Goal: Task Accomplishment & Management: Use online tool/utility

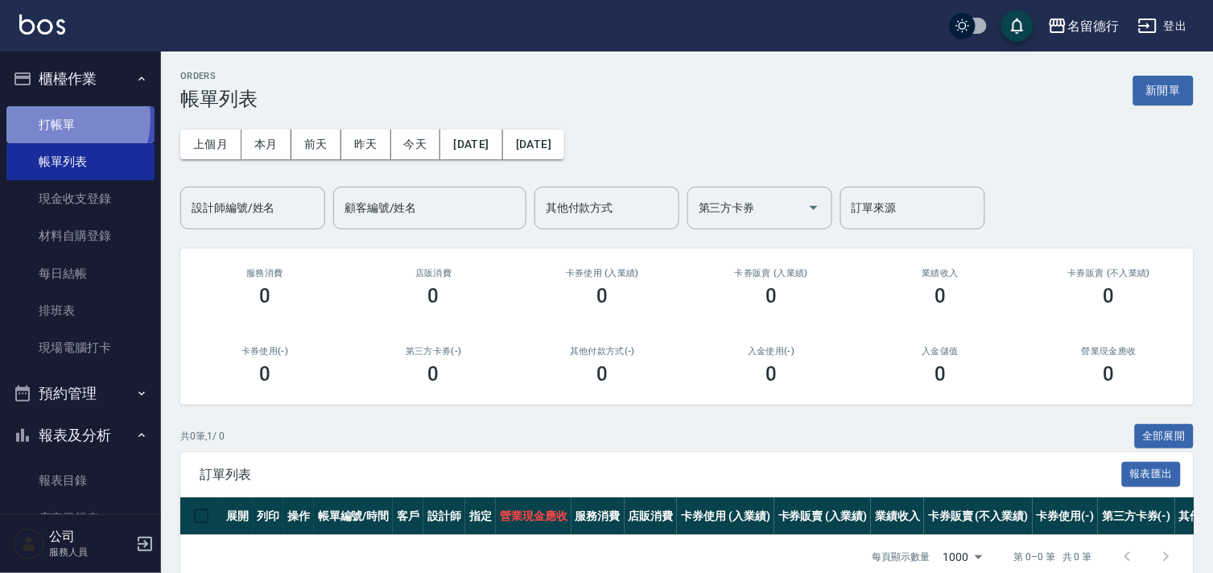
click at [53, 118] on link "打帳單" at bounding box center [80, 124] width 148 height 37
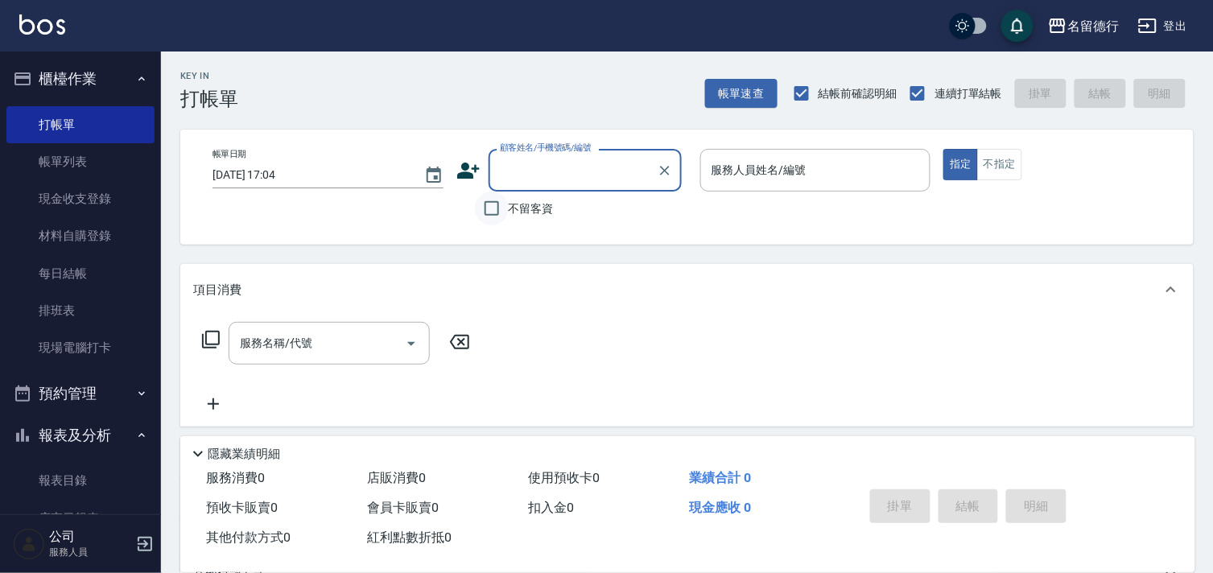
click at [495, 207] on input "不留客資" at bounding box center [492, 209] width 34 height 34
click at [496, 207] on input "不留客資" at bounding box center [492, 209] width 34 height 34
click at [491, 205] on input "不留客資" at bounding box center [492, 209] width 34 height 34
checkbox input "true"
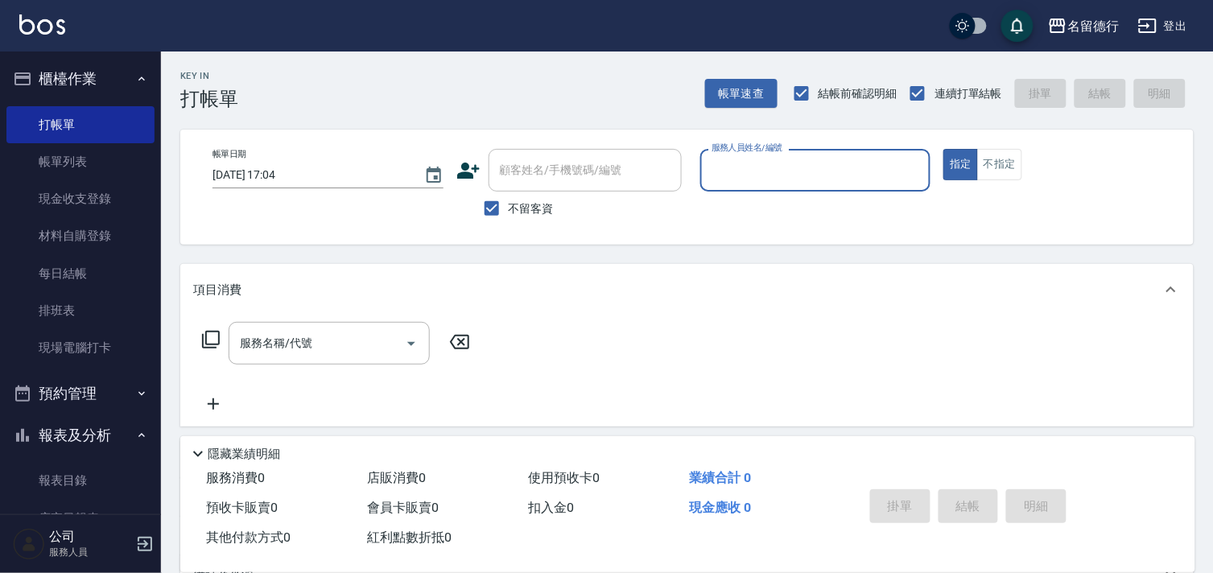
click at [728, 159] on input "服務人員姓名/編號" at bounding box center [815, 170] width 216 height 28
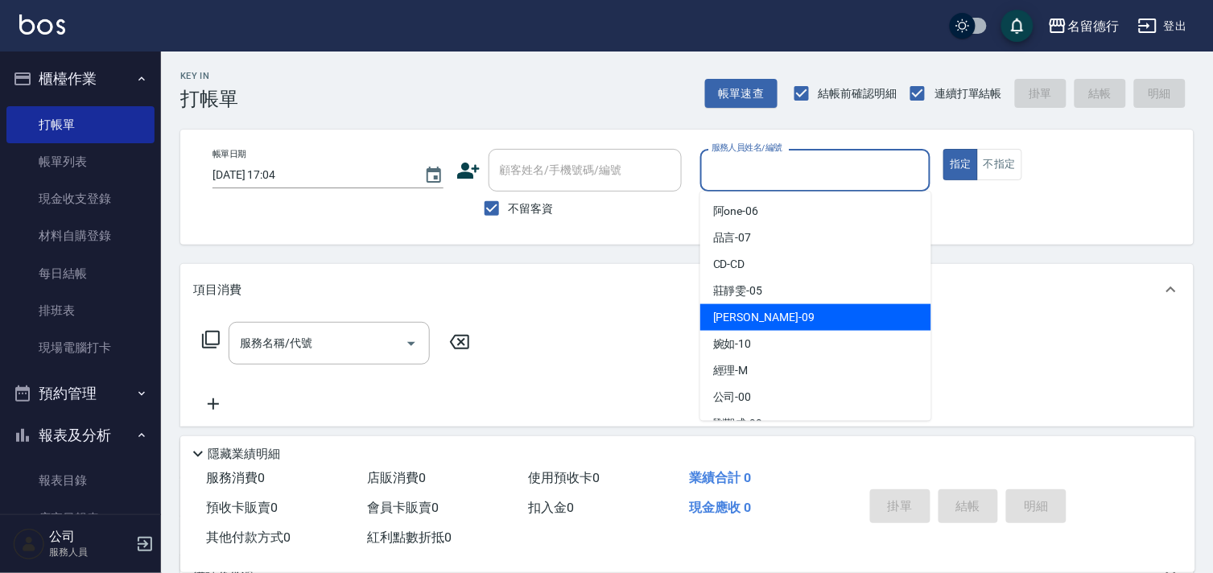
click at [713, 310] on span "[PERSON_NAME] -09" at bounding box center [763, 317] width 101 height 17
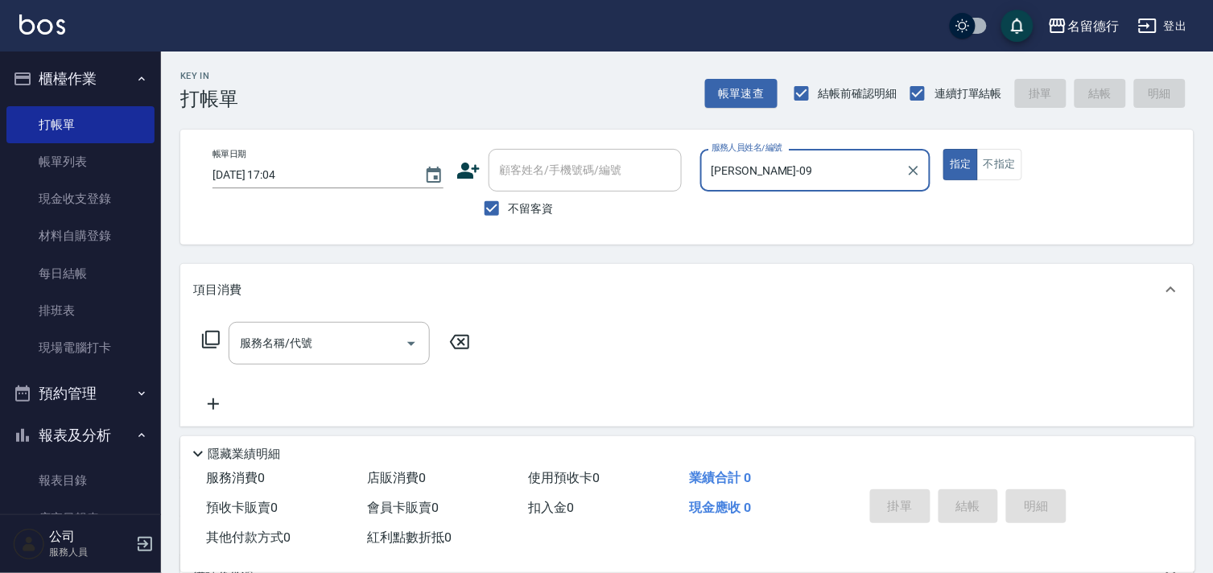
type input "[PERSON_NAME]-09"
click at [339, 343] on input "服務名稱/代號" at bounding box center [317, 343] width 163 height 28
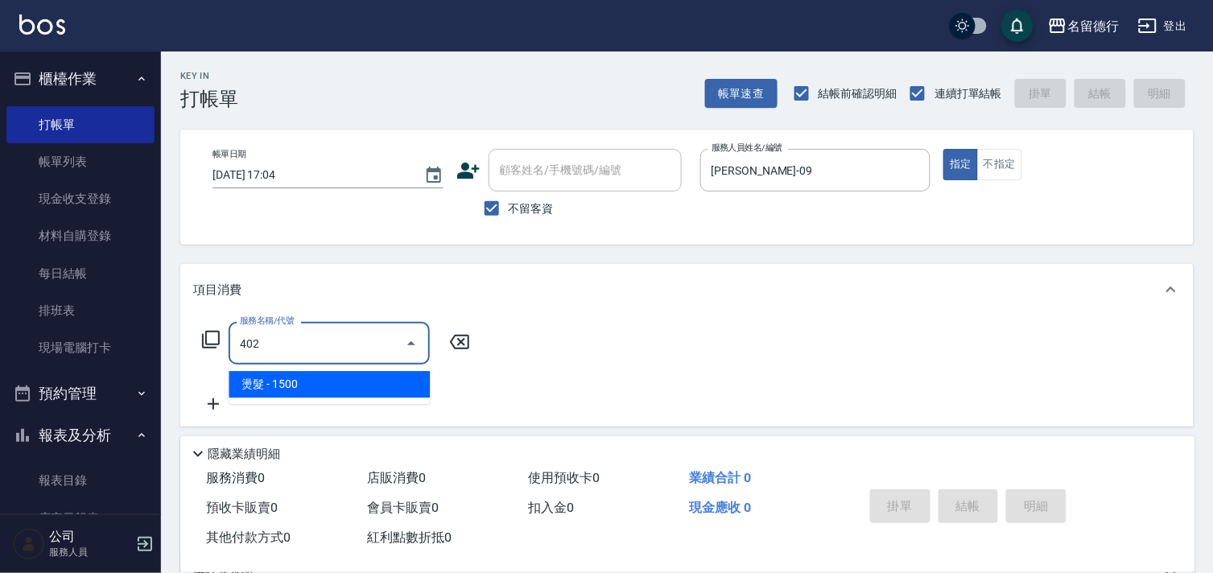
click at [332, 374] on span "燙髮 - 1500" at bounding box center [329, 384] width 201 height 27
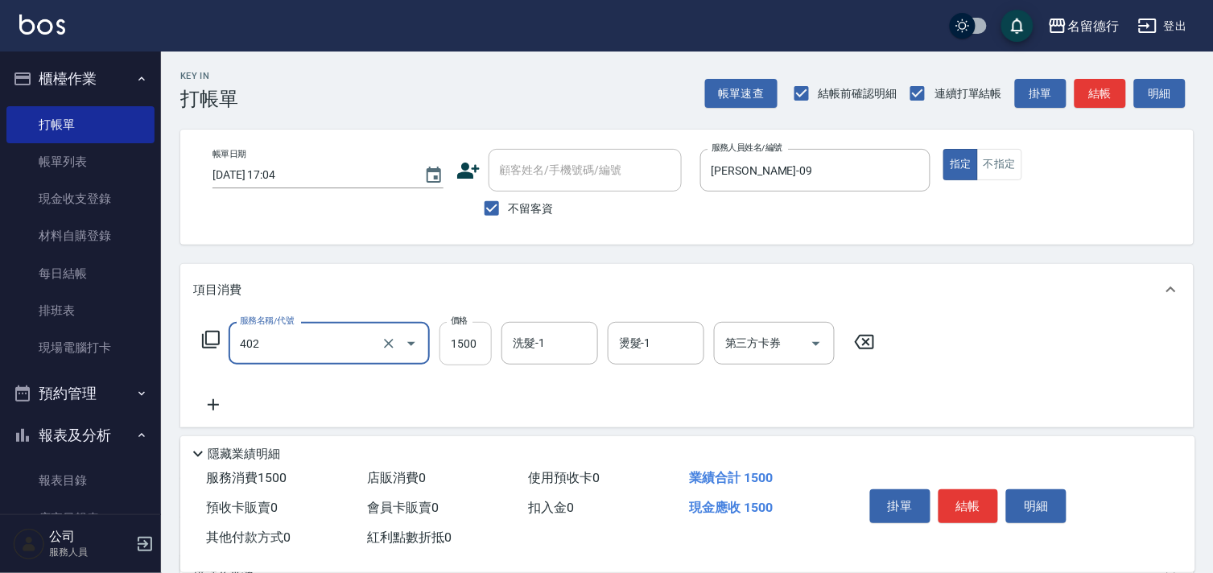
type input "燙髮(402)"
click at [447, 338] on input "1500" at bounding box center [465, 343] width 52 height 43
type input "1800"
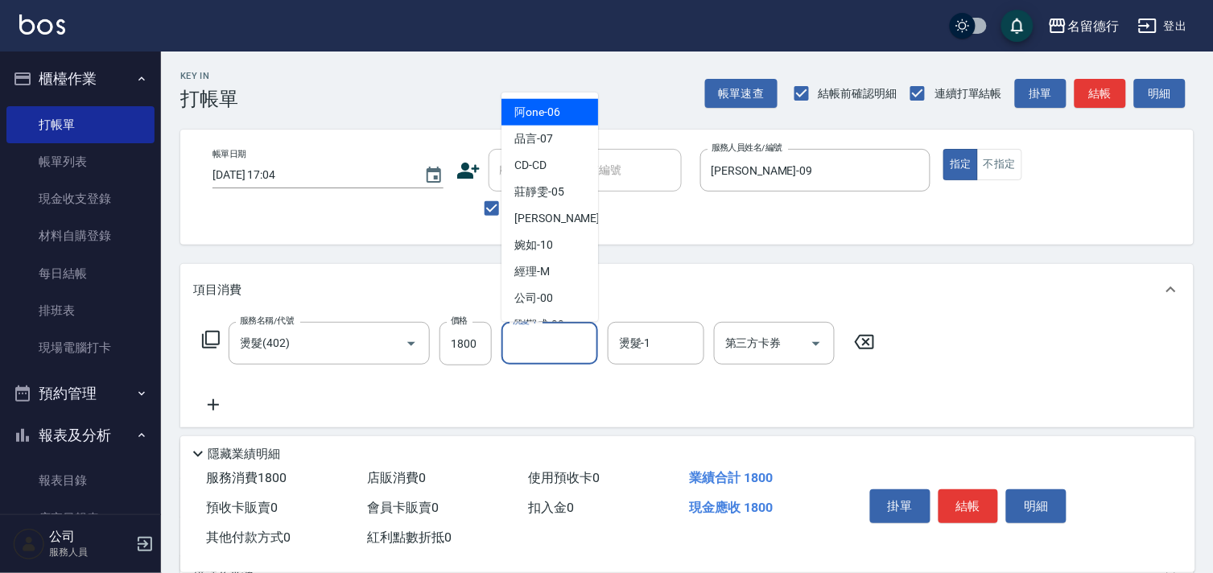
click at [519, 334] on div "洗髮-1 洗髮-1" at bounding box center [549, 343] width 97 height 43
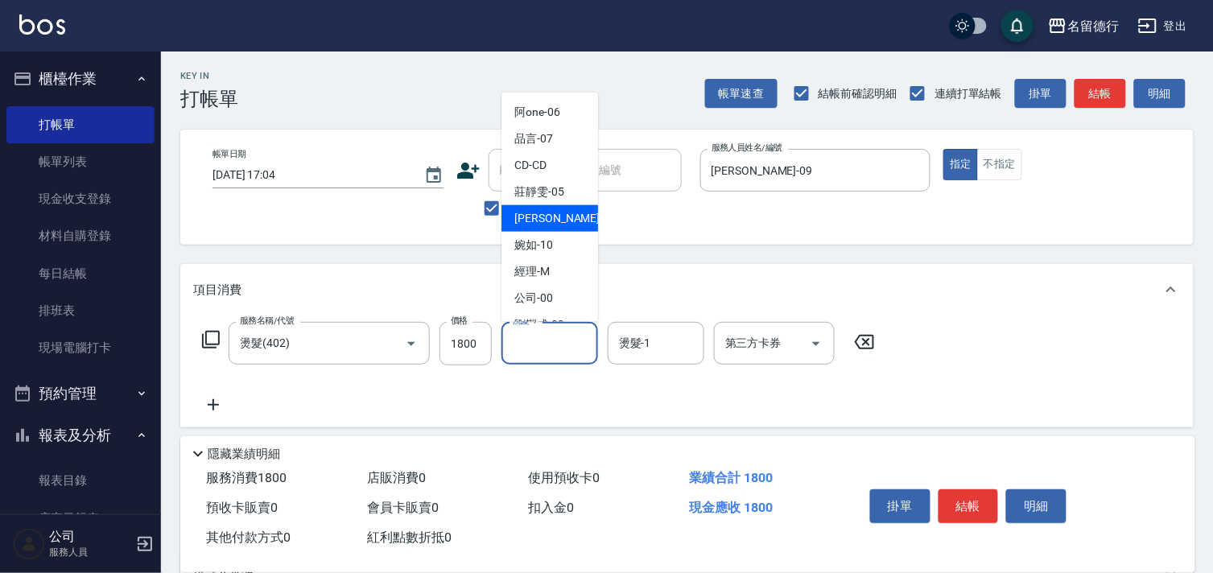
click at [551, 214] on span "[PERSON_NAME] -09" at bounding box center [564, 218] width 101 height 17
type input "[PERSON_NAME]-09"
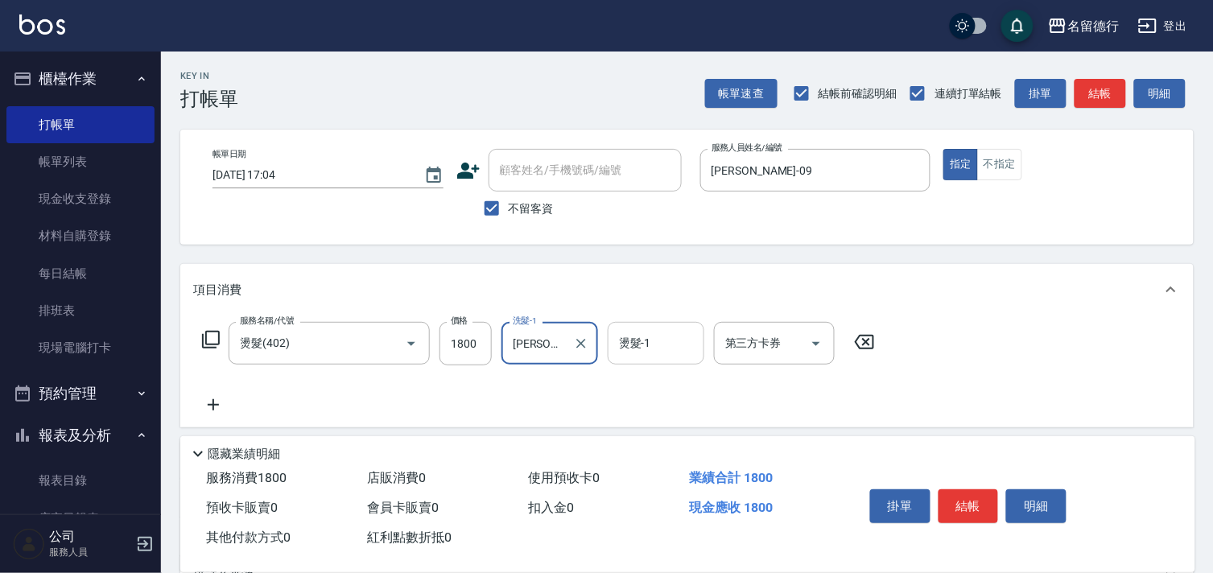
click at [633, 357] on div "燙髮-1" at bounding box center [656, 343] width 97 height 43
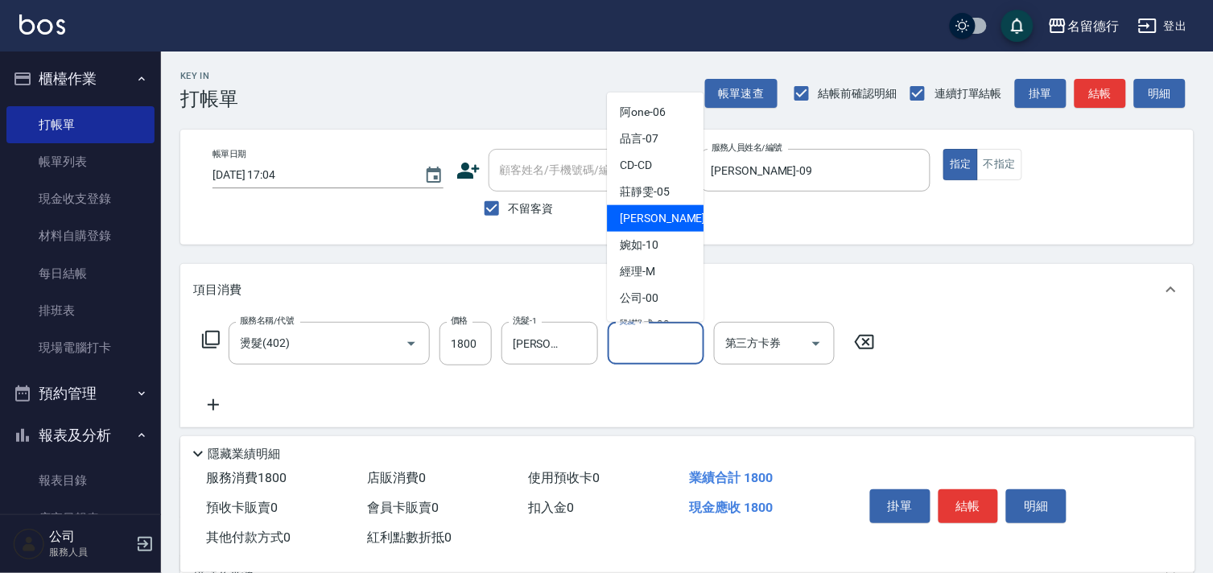
click at [639, 221] on span "[PERSON_NAME] -09" at bounding box center [670, 218] width 101 height 17
type input "[PERSON_NAME]-09"
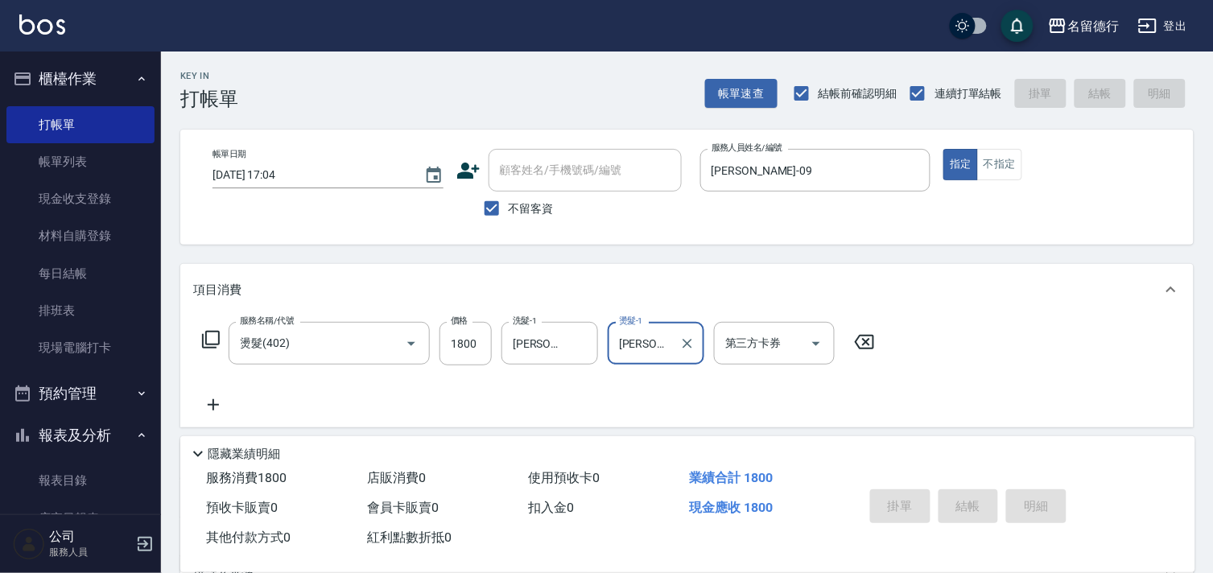
type input "[DATE] 17:05"
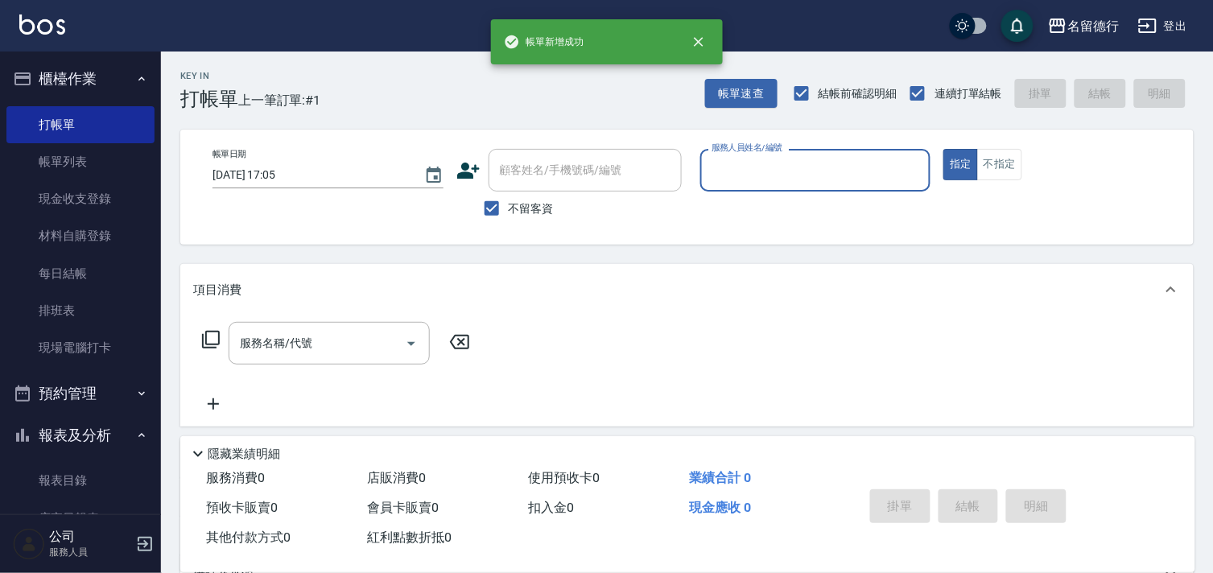
click at [721, 170] on input "服務人員姓名/編號" at bounding box center [815, 170] width 216 height 28
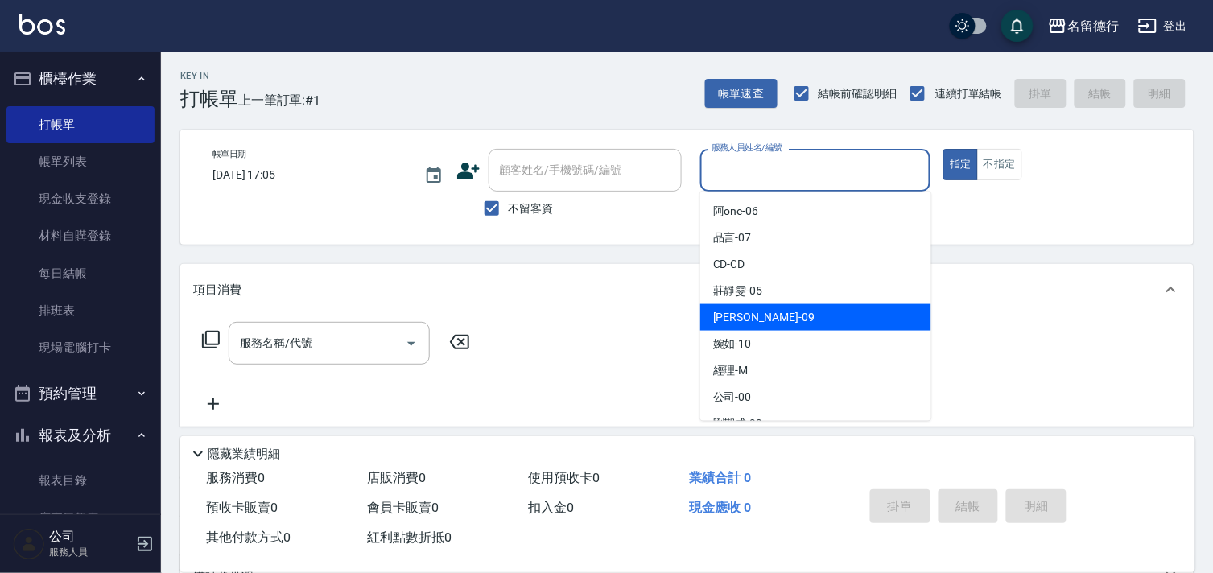
click at [725, 311] on span "[PERSON_NAME] -09" at bounding box center [763, 317] width 101 height 17
type input "[PERSON_NAME]-09"
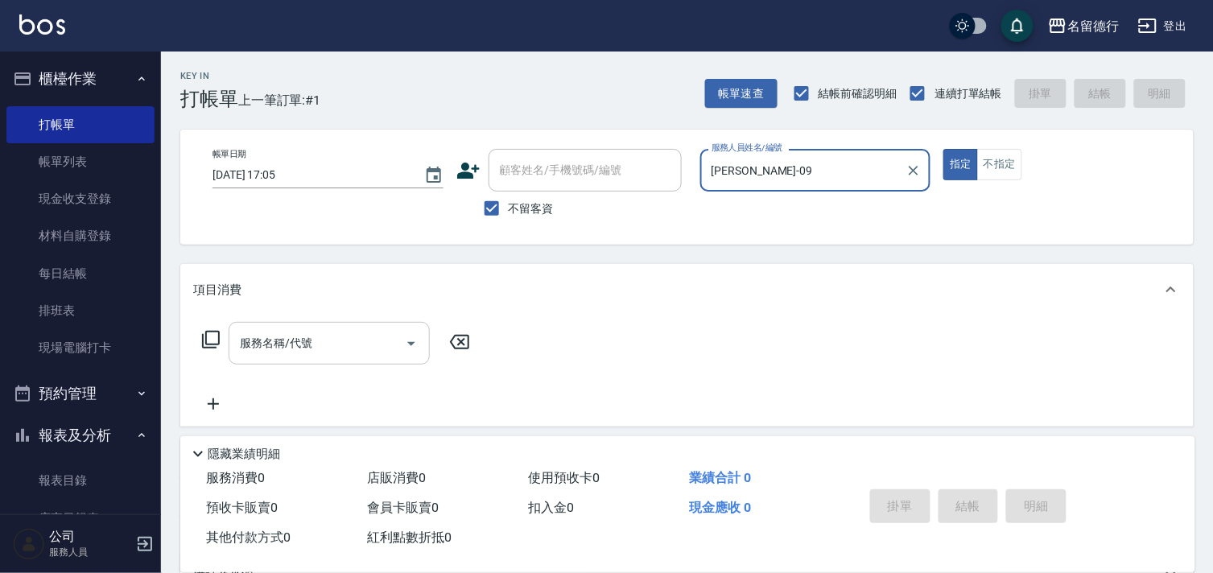
click at [311, 350] on div "服務名稱/代號 服務名稱/代號" at bounding box center [329, 343] width 201 height 43
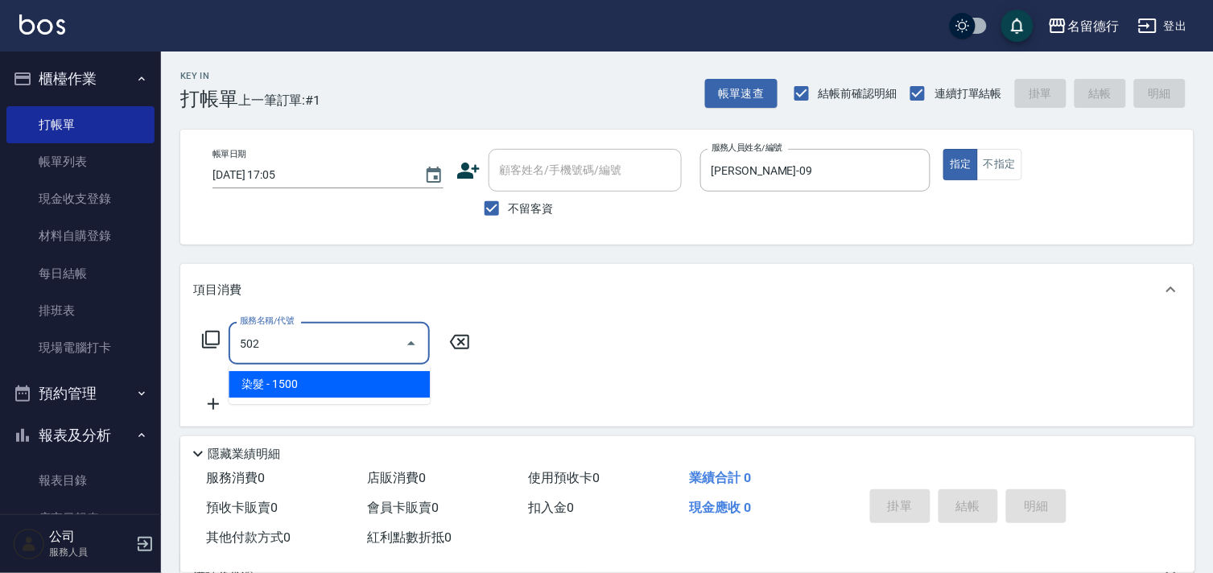
click at [322, 389] on span "染髮 - 1500" at bounding box center [329, 384] width 201 height 27
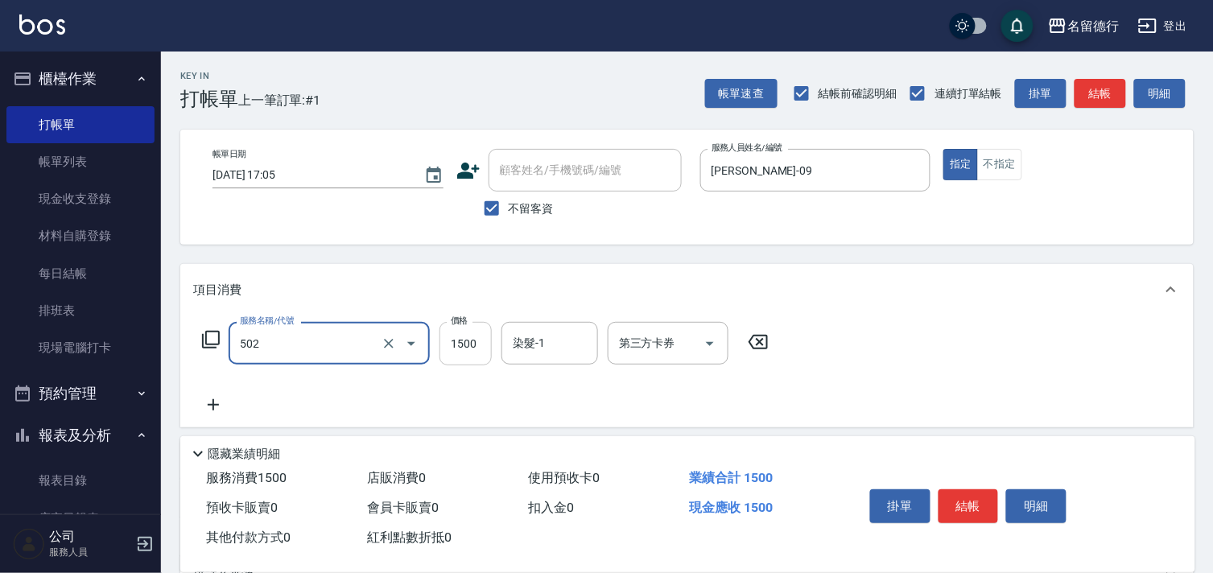
type input "染髮(502)"
click at [459, 342] on input "1500" at bounding box center [465, 343] width 52 height 43
type input "1450"
click at [533, 347] on input "染髮-1" at bounding box center [550, 343] width 82 height 28
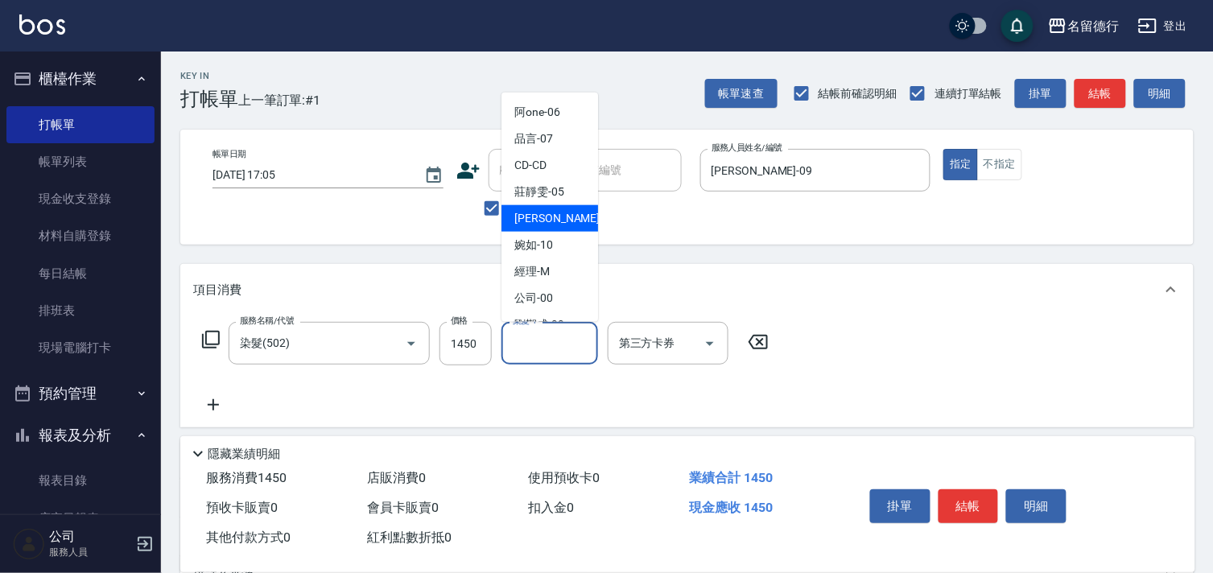
click at [558, 219] on div "[PERSON_NAME] -09" at bounding box center [549, 218] width 97 height 27
type input "[PERSON_NAME]-09"
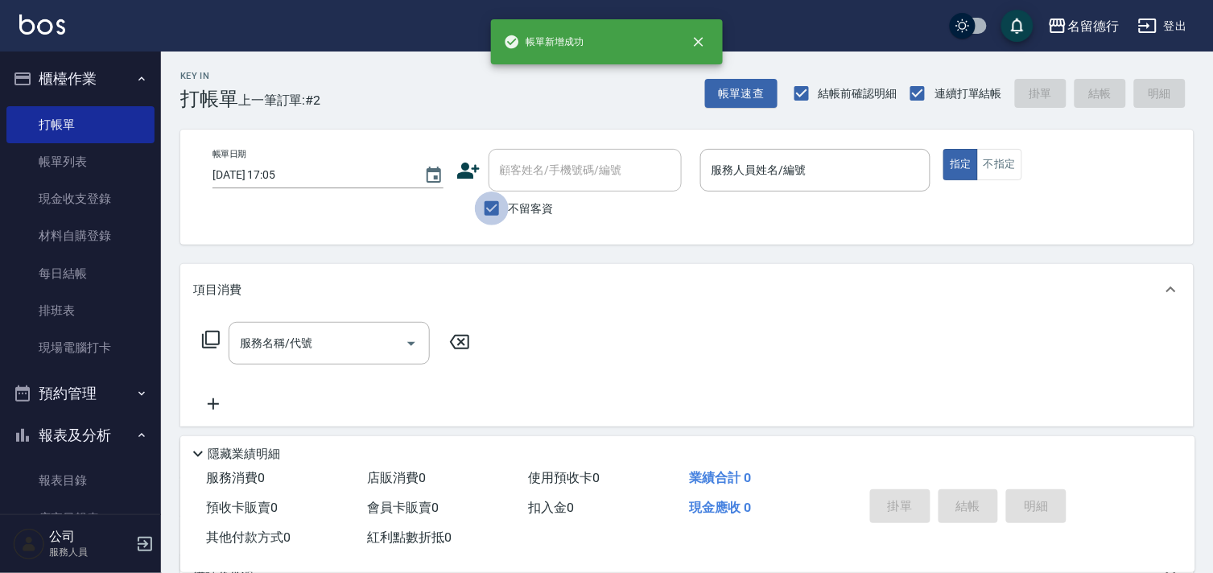
click at [489, 209] on input "不留客資" at bounding box center [492, 209] width 34 height 34
checkbox input "false"
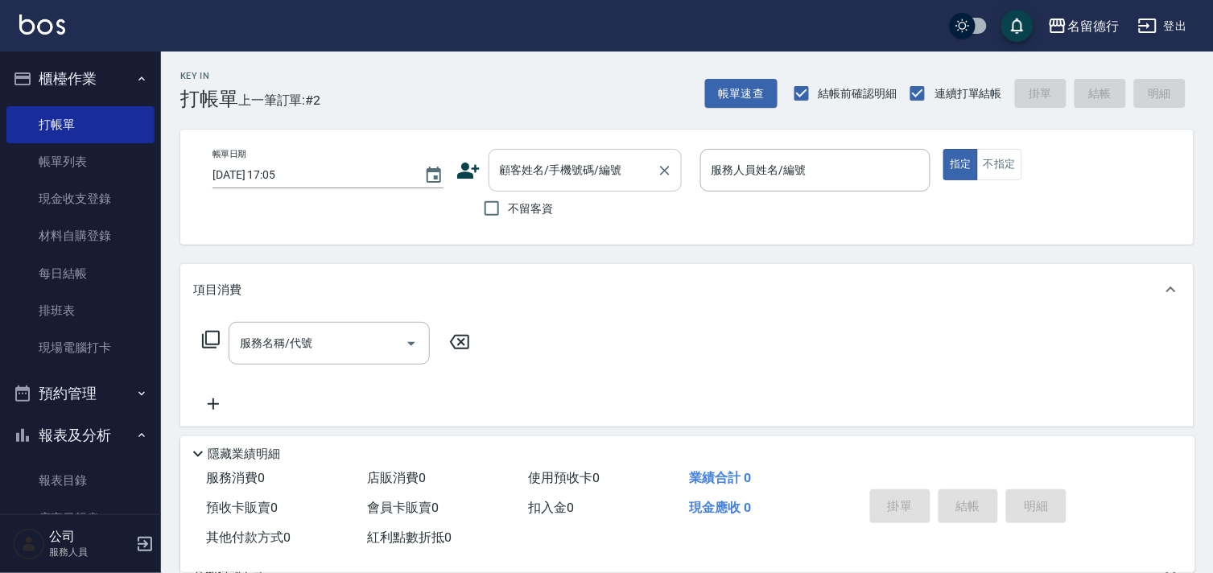
click at [515, 172] on input "顧客姓名/手機號碼/編號" at bounding box center [573, 170] width 155 height 28
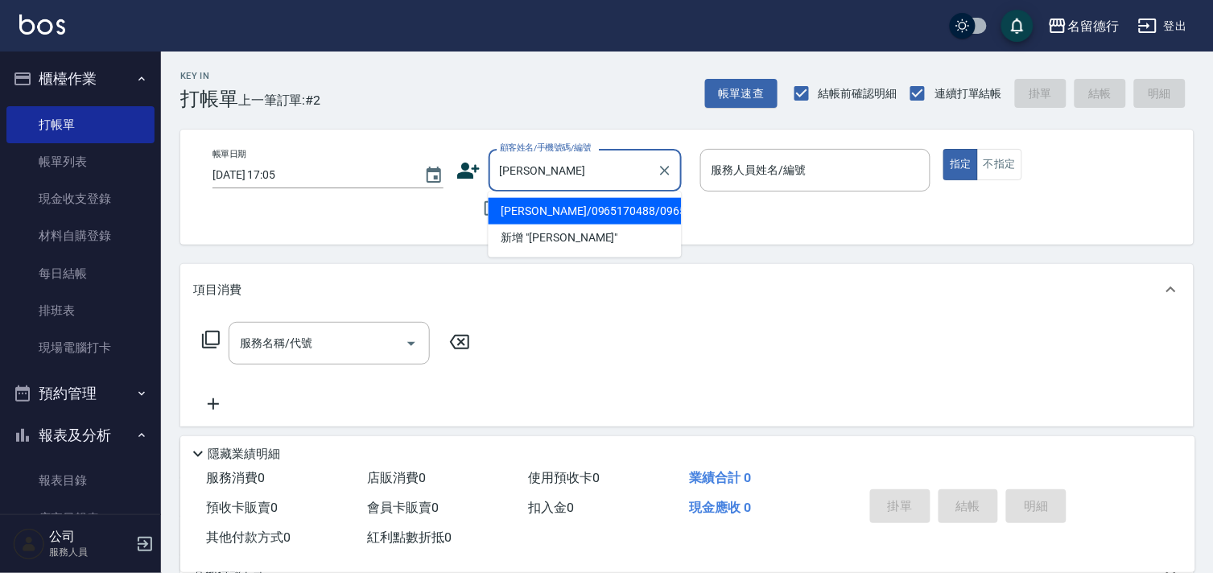
click at [542, 205] on li "[PERSON_NAME]/0965170488/0965170488" at bounding box center [585, 211] width 193 height 27
type input "[PERSON_NAME]/0965170488/0965170488"
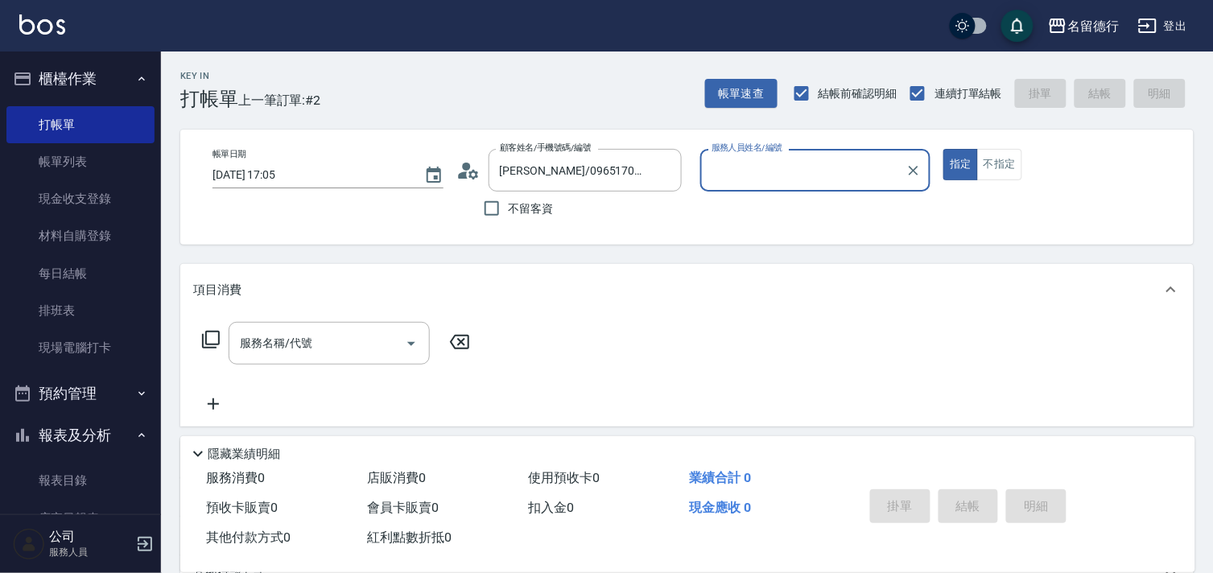
type input "[PERSON_NAME]-09"
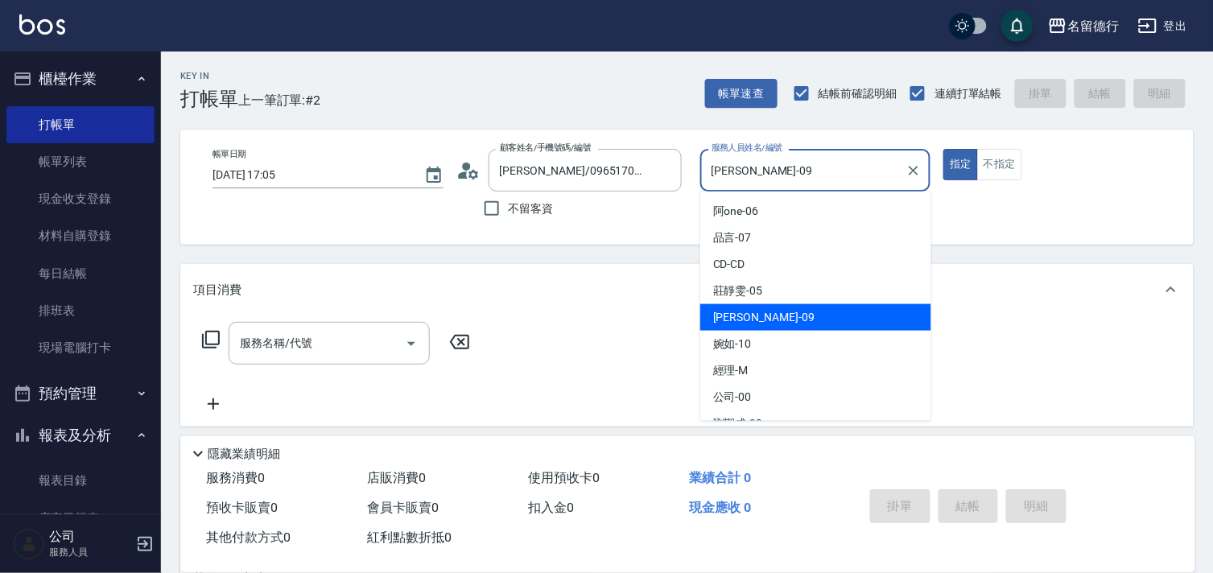
click at [711, 169] on input "[PERSON_NAME]-09" at bounding box center [803, 170] width 192 height 28
click at [638, 267] on div "項目消費" at bounding box center [686, 290] width 1013 height 52
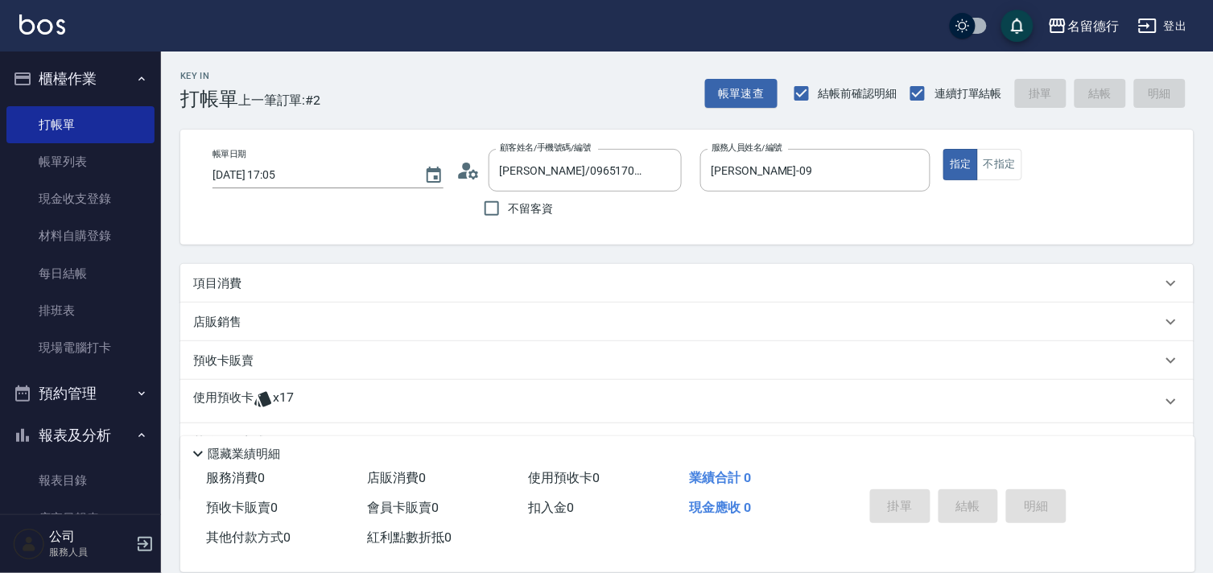
click at [237, 287] on p "項目消費" at bounding box center [217, 283] width 48 height 17
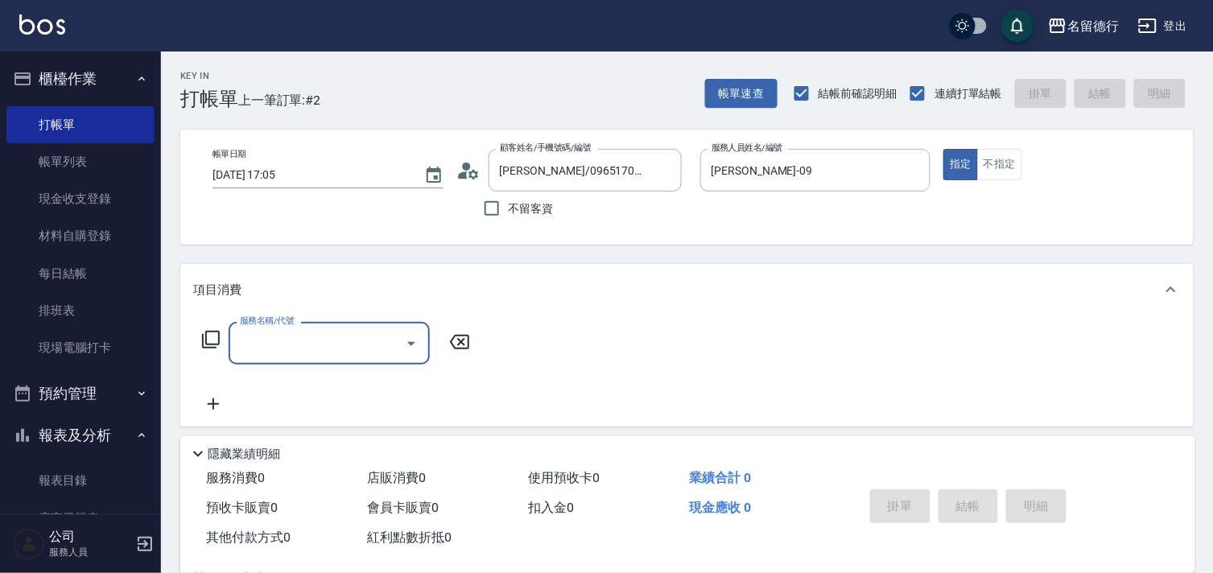
click at [269, 324] on label "服務名稱/代號" at bounding box center [267, 321] width 54 height 12
click at [269, 329] on input "服務名稱/代號" at bounding box center [317, 343] width 163 height 28
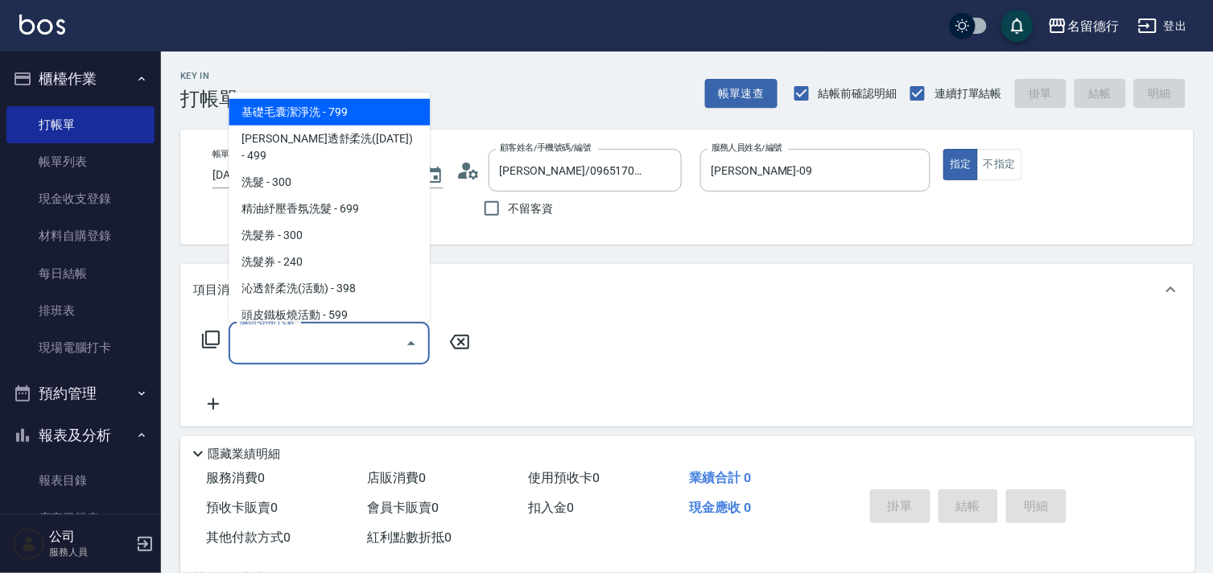
click at [270, 340] on input "服務名稱/代號" at bounding box center [317, 343] width 163 height 28
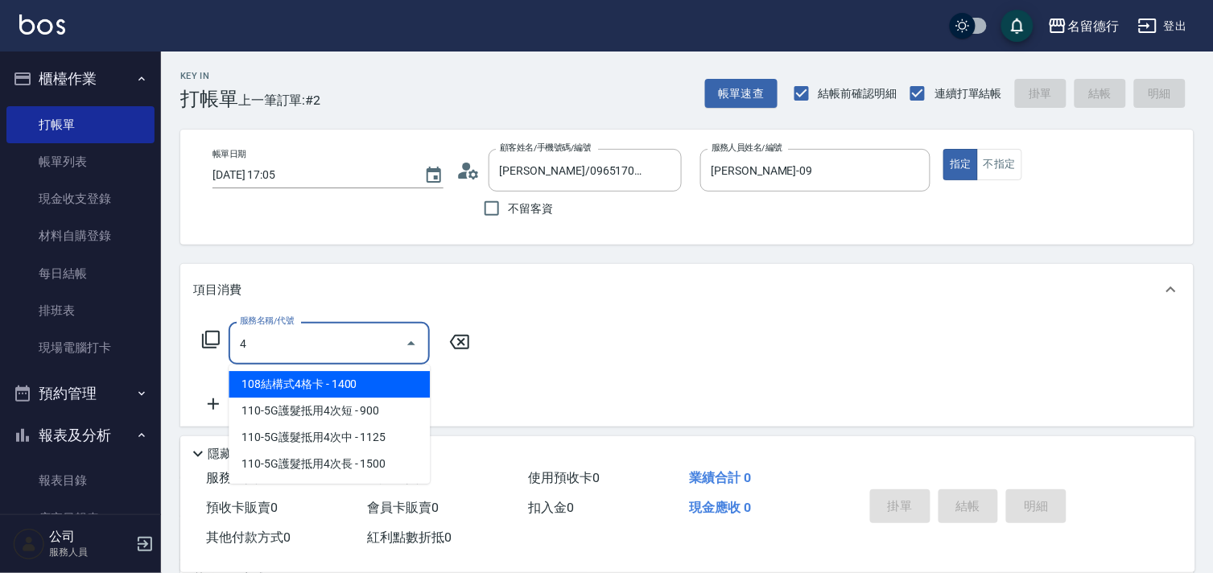
click at [270, 340] on input "4" at bounding box center [317, 343] width 163 height 28
type input "4"
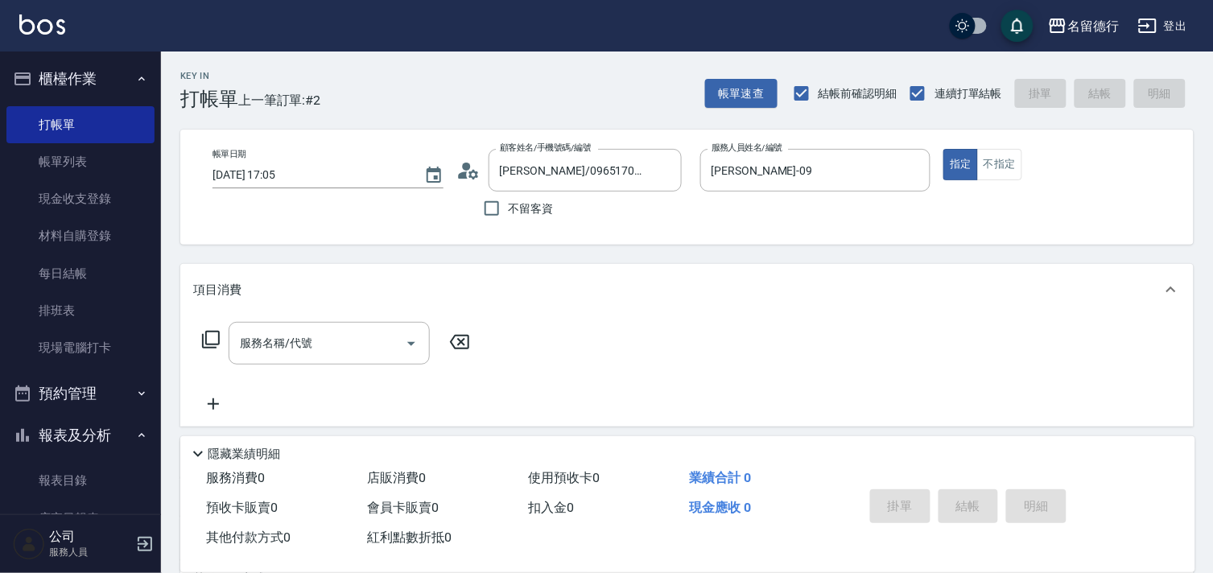
click at [214, 339] on icon at bounding box center [210, 339] width 19 height 19
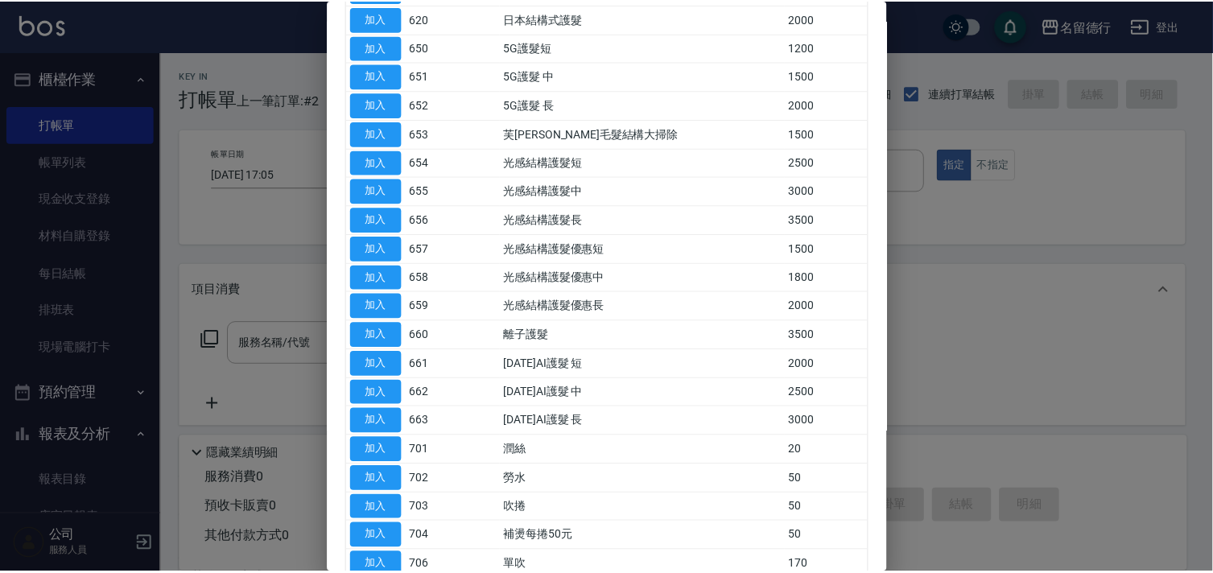
scroll to position [1137, 0]
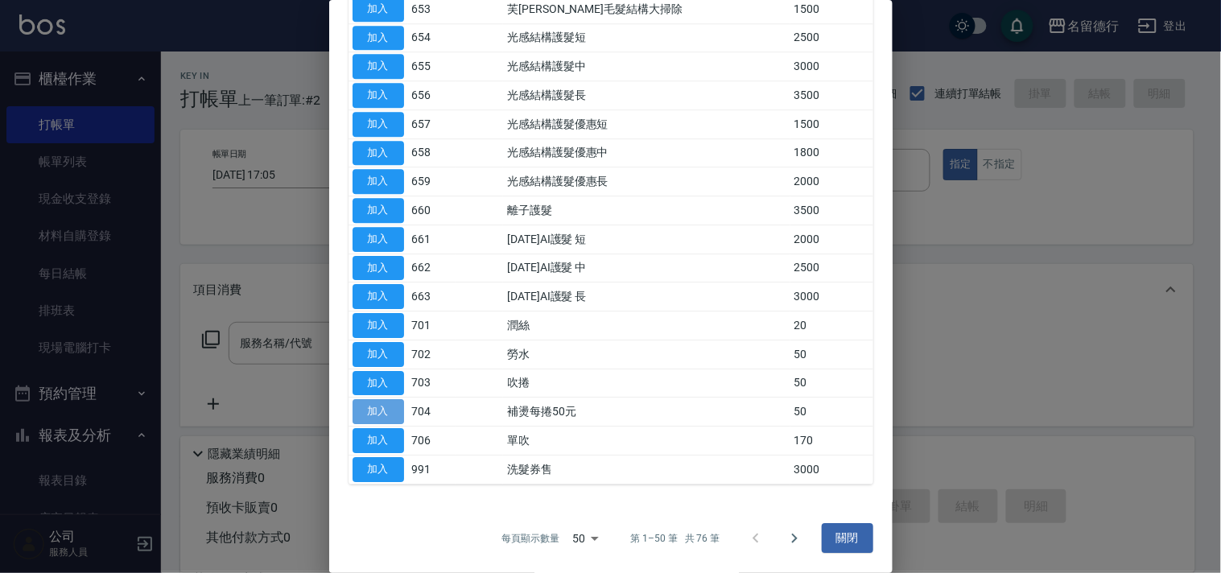
click at [383, 410] on button "加入" at bounding box center [378, 411] width 52 height 25
type input "補燙每捲50元(704)"
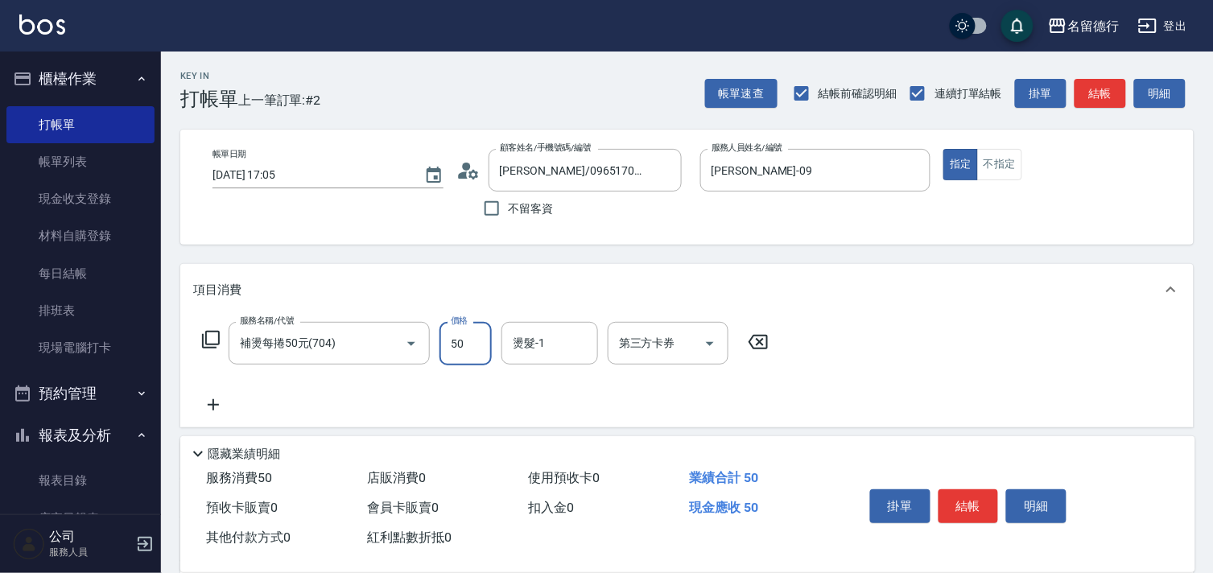
click at [481, 348] on input "50" at bounding box center [465, 343] width 52 height 43
click at [509, 342] on div "燙髮-1" at bounding box center [549, 343] width 97 height 43
type input "1000"
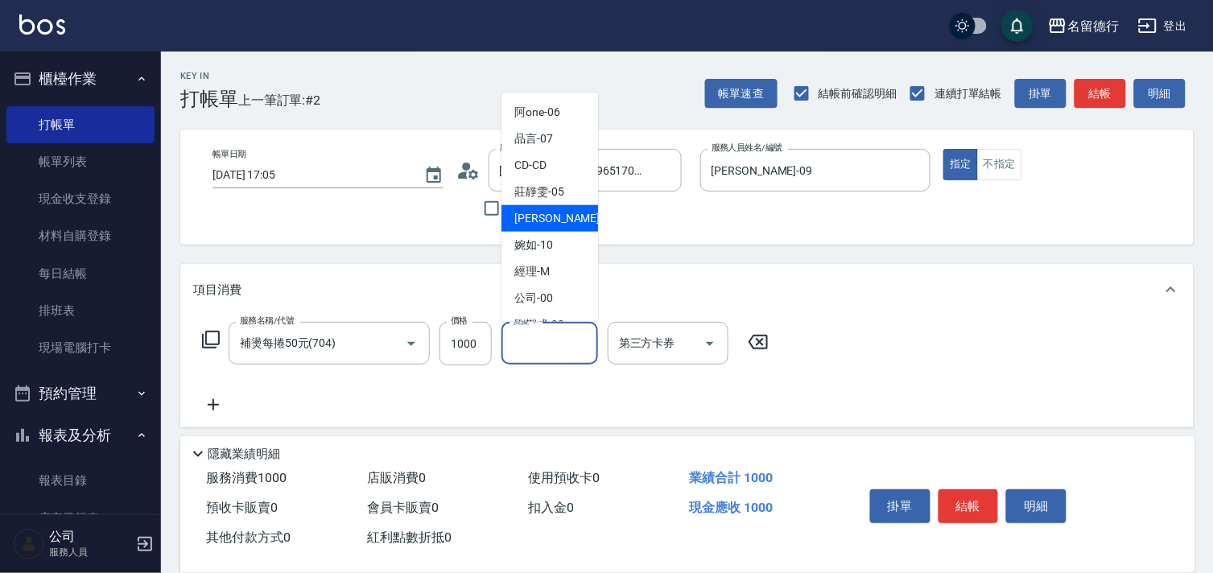
click at [533, 216] on span "[PERSON_NAME] -09" at bounding box center [564, 218] width 101 height 17
type input "[PERSON_NAME]-09"
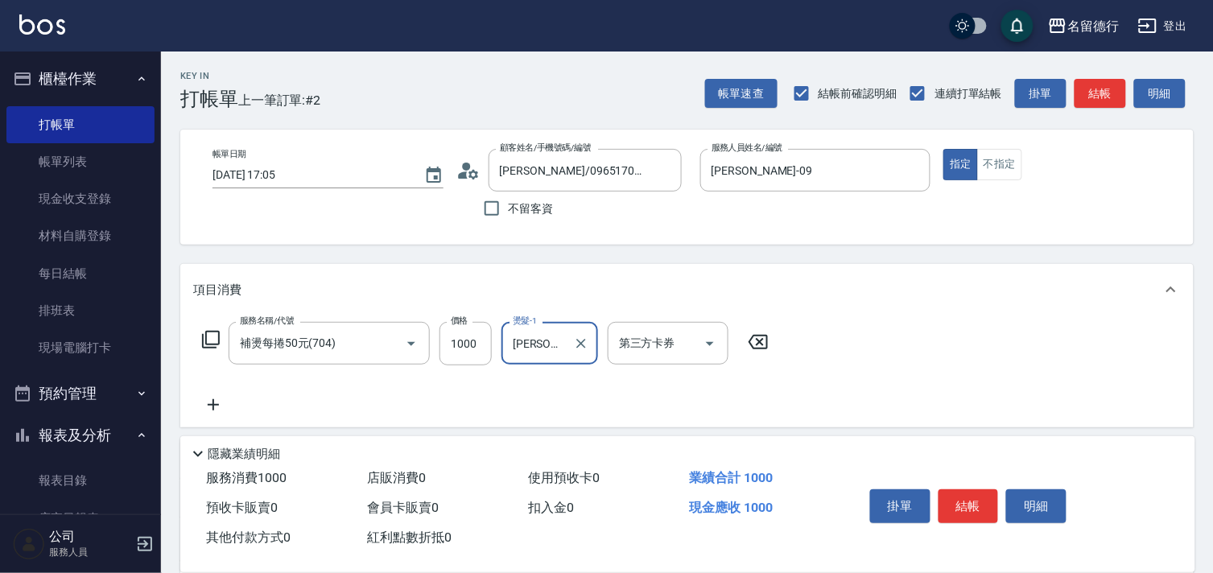
click at [369, 254] on div "Key In 打帳單 上一筆訂單:#2 帳單速查 結帳前確認明細 連續打單結帳 掛單 結帳 明細 帳單日期 [DATE] 17:05 顧客姓名/手機號碼/編號…" at bounding box center [687, 422] width 1052 height 740
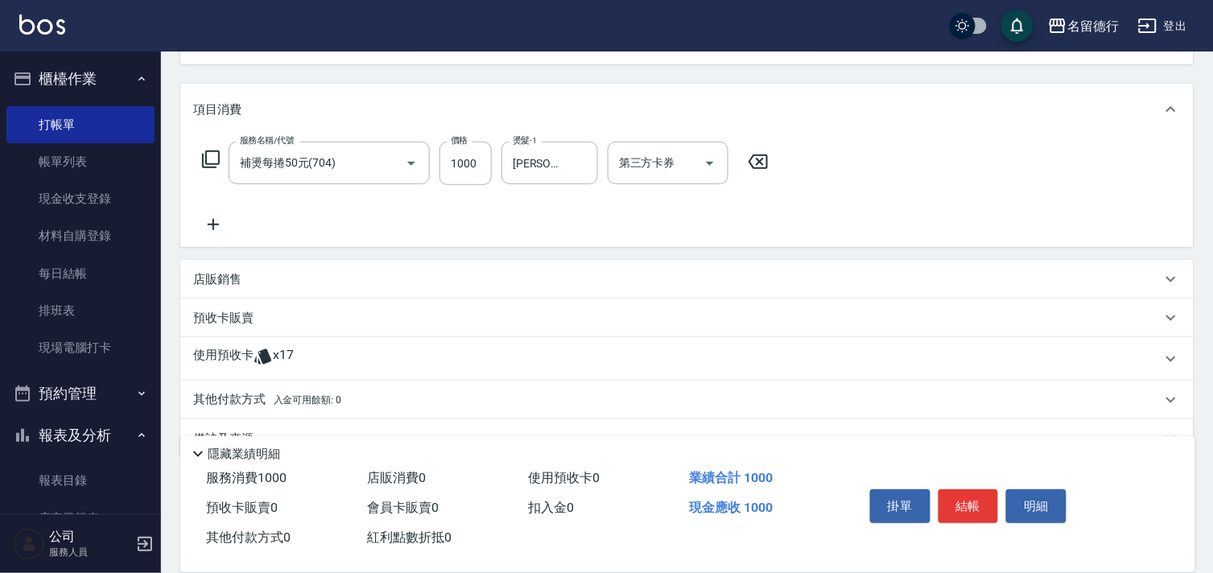
scroll to position [217, 0]
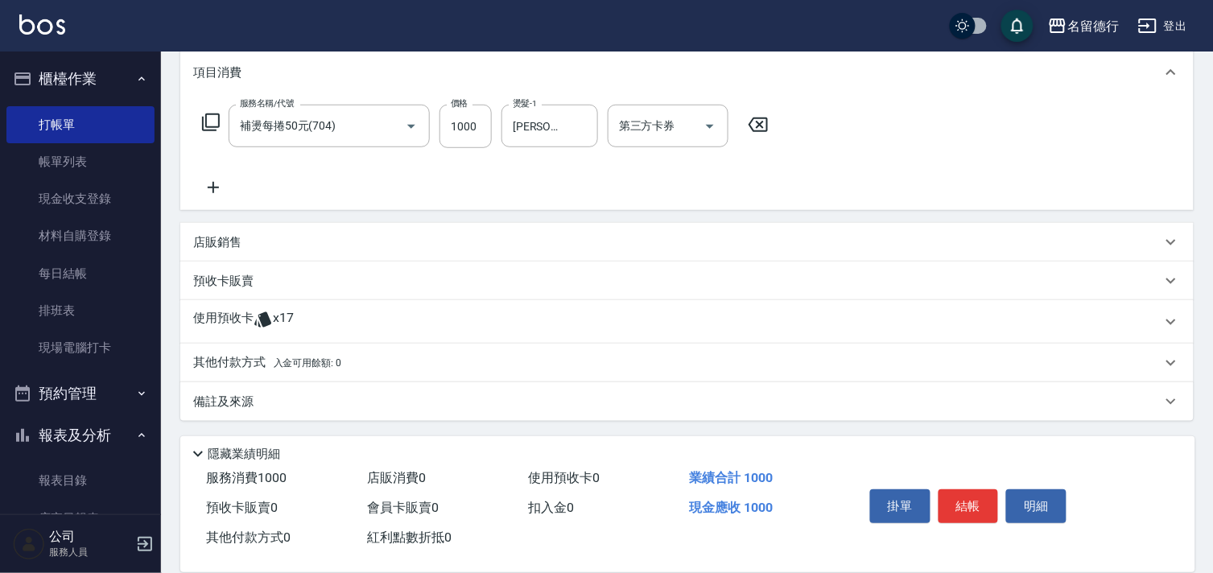
click at [212, 314] on p "使用預收卡" at bounding box center [223, 322] width 60 height 24
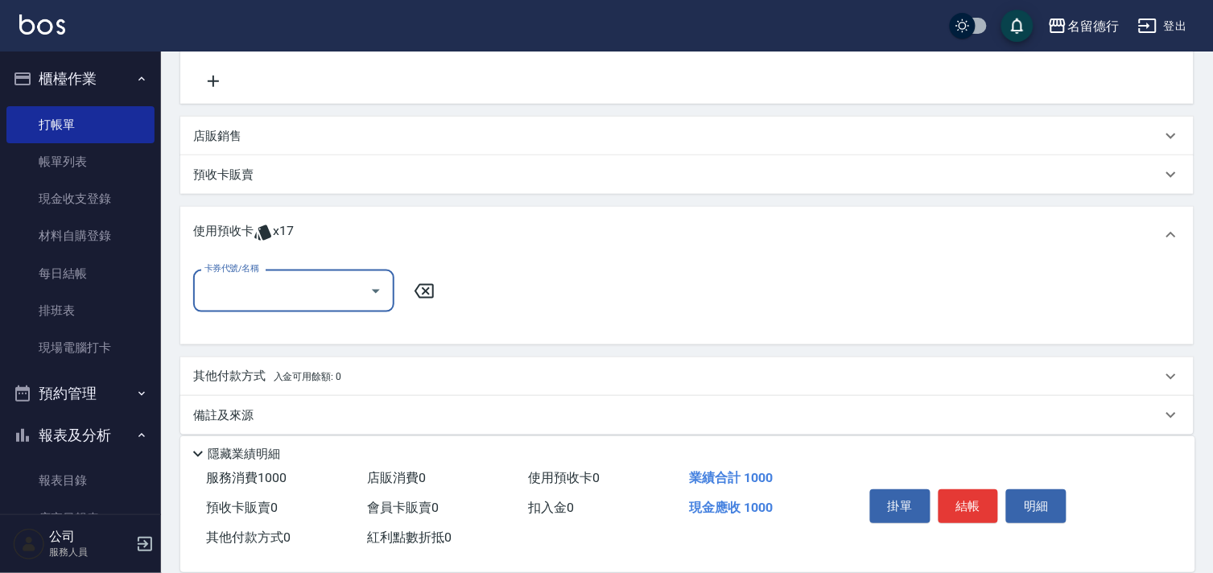
scroll to position [328, 0]
click at [236, 282] on input "卡券代號/名稱" at bounding box center [281, 287] width 163 height 28
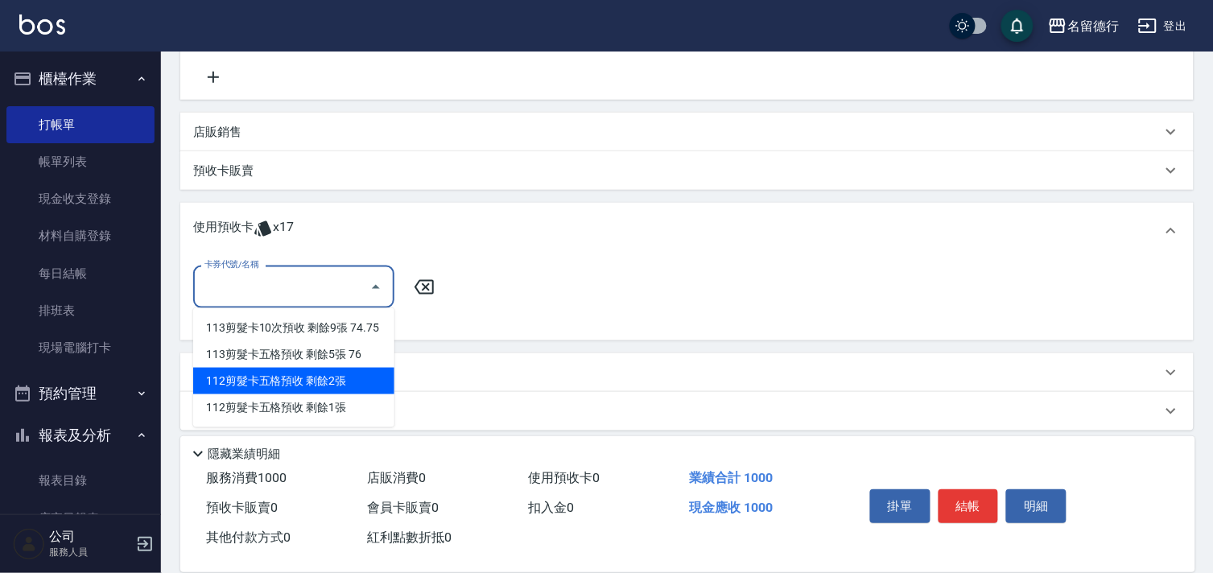
click at [245, 372] on div "112剪髮卡五格預收 剩餘2張" at bounding box center [293, 381] width 201 height 27
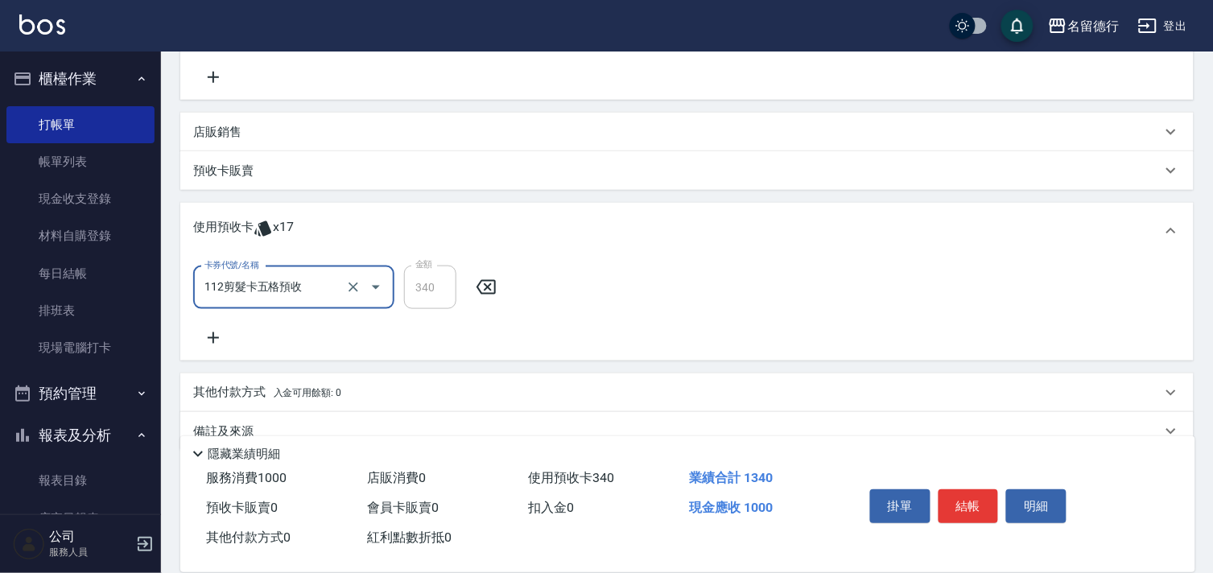
click at [303, 288] on input "112剪髮卡五格預收" at bounding box center [271, 288] width 142 height 28
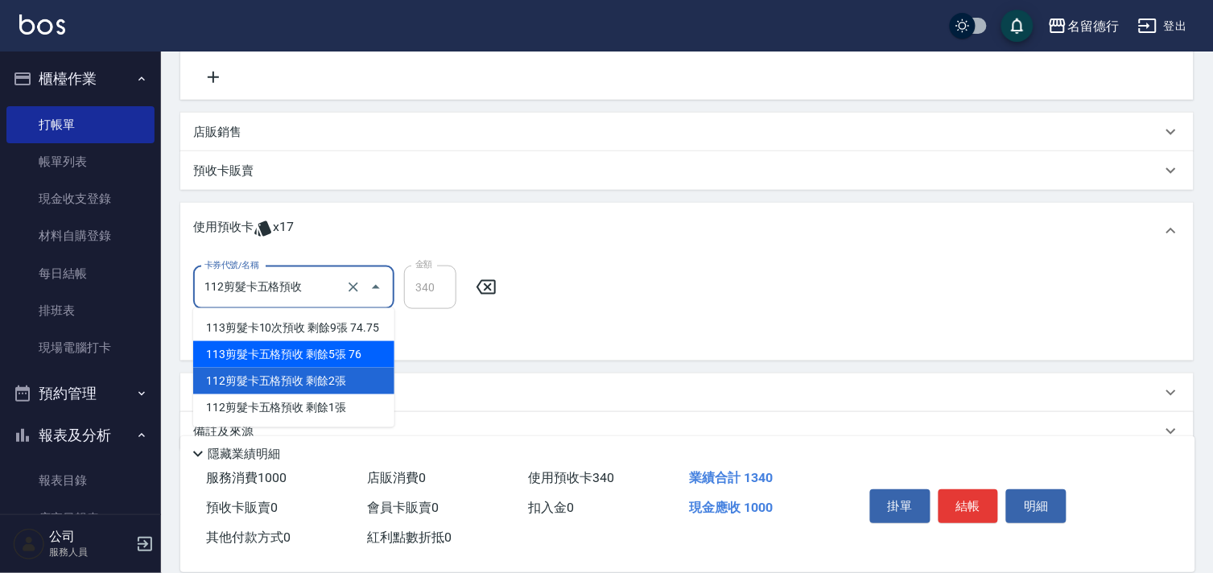
click at [286, 357] on div "113剪髮卡五格預收 剩餘5張 76" at bounding box center [293, 354] width 201 height 27
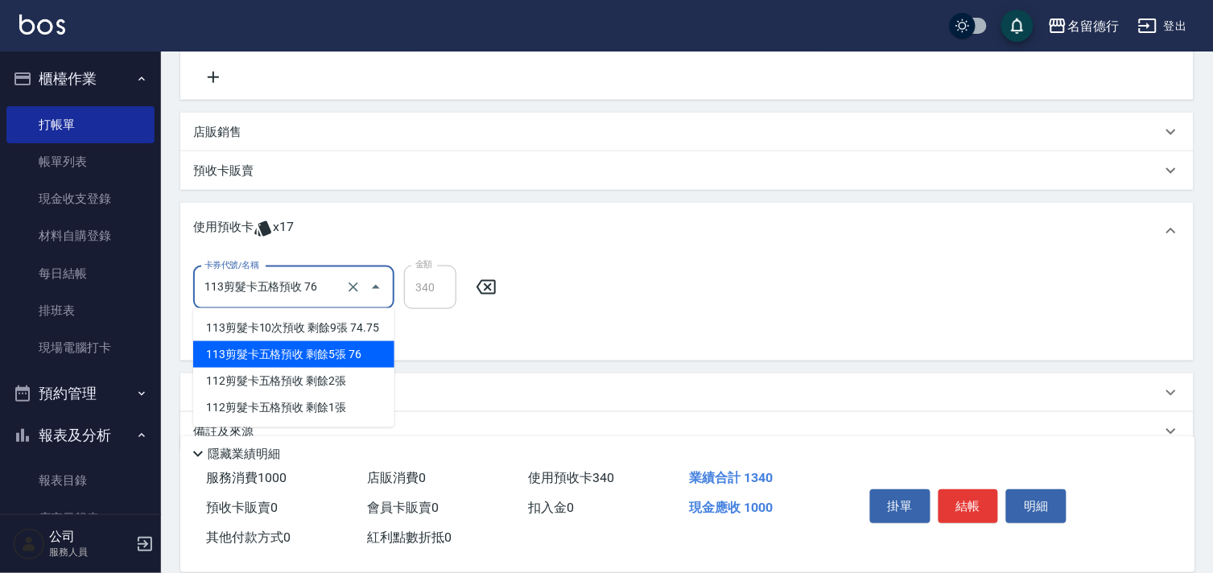
click at [274, 282] on input "113剪髮卡五格預收 76" at bounding box center [271, 288] width 142 height 28
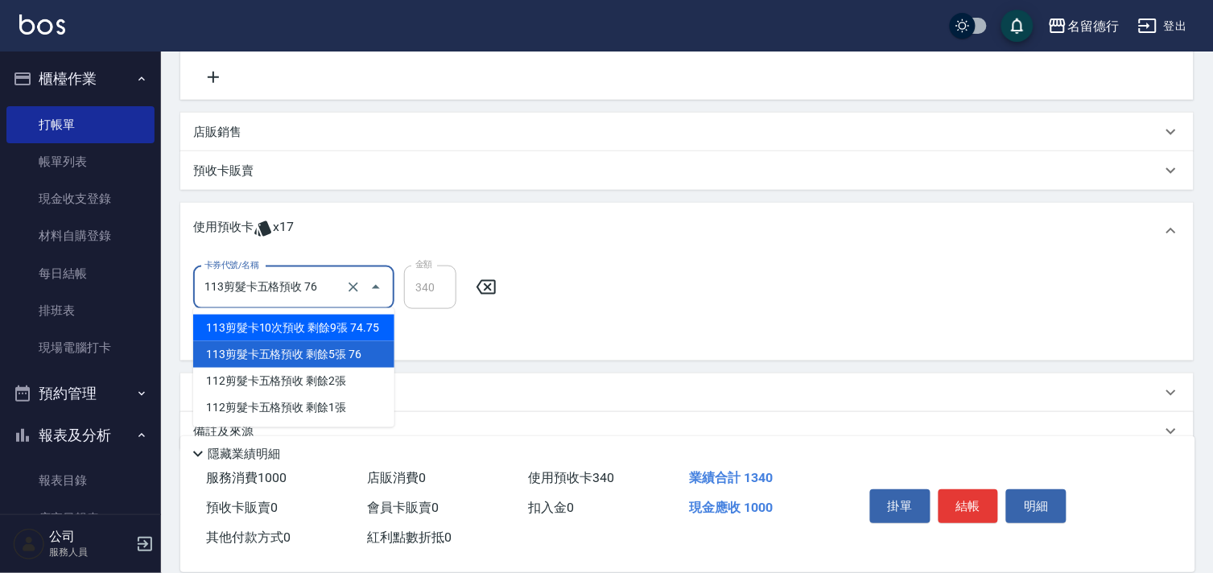
click at [282, 332] on div "113剪髮卡10次預收 剩餘9張 74.75" at bounding box center [293, 328] width 201 height 27
type input "113剪髮卡10次預收 74.75"
type input "468"
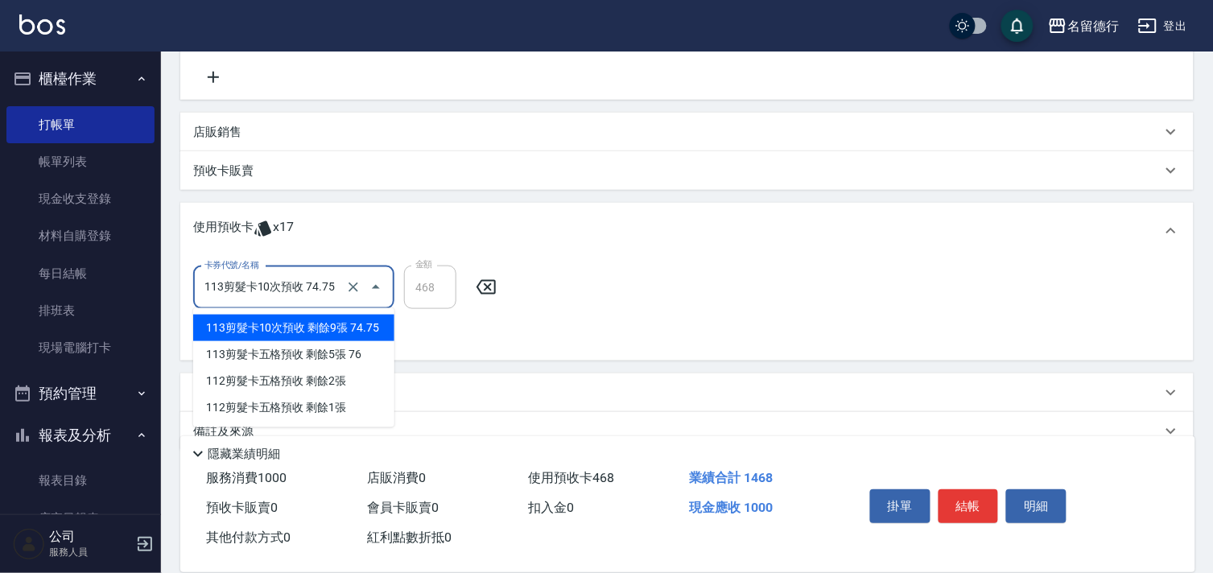
click at [272, 287] on input "113剪髮卡10次預收 74.75" at bounding box center [271, 288] width 142 height 28
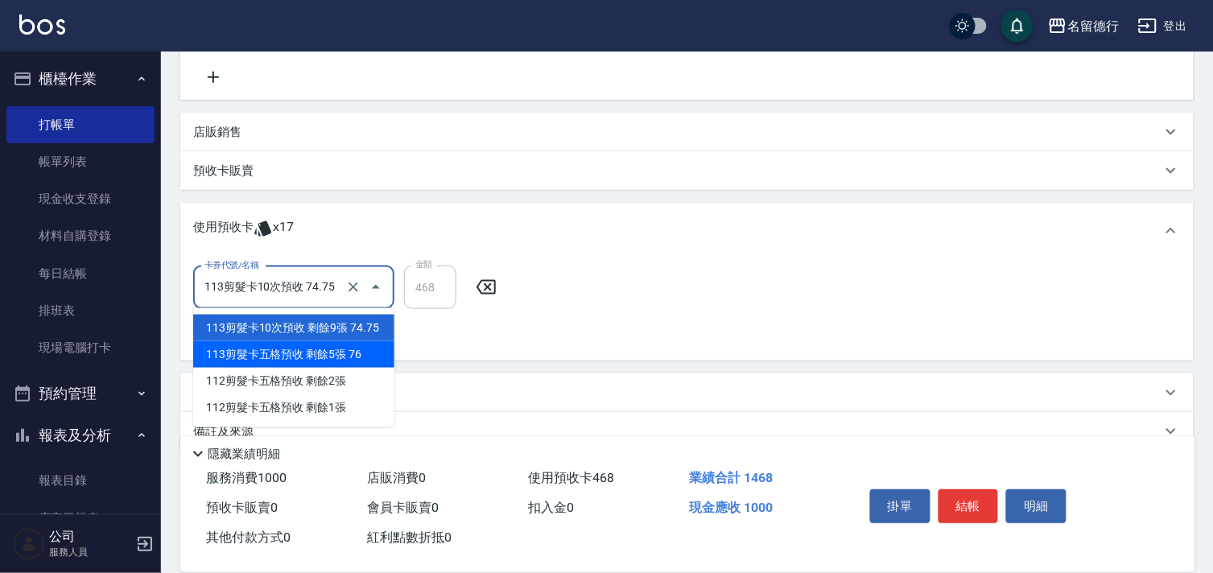
click at [274, 349] on div "113剪髮卡五格預收 剩餘5張 76" at bounding box center [293, 354] width 201 height 27
type input "113剪髮卡五格預收 76"
type input "340"
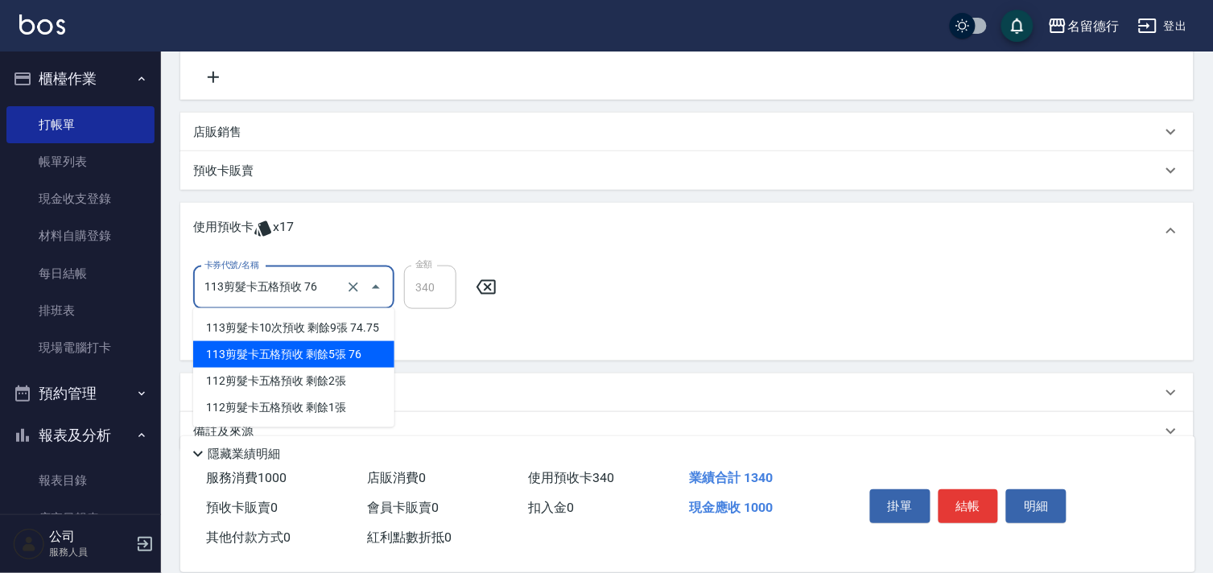
click at [314, 292] on input "113剪髮卡五格預收 76" at bounding box center [271, 288] width 142 height 28
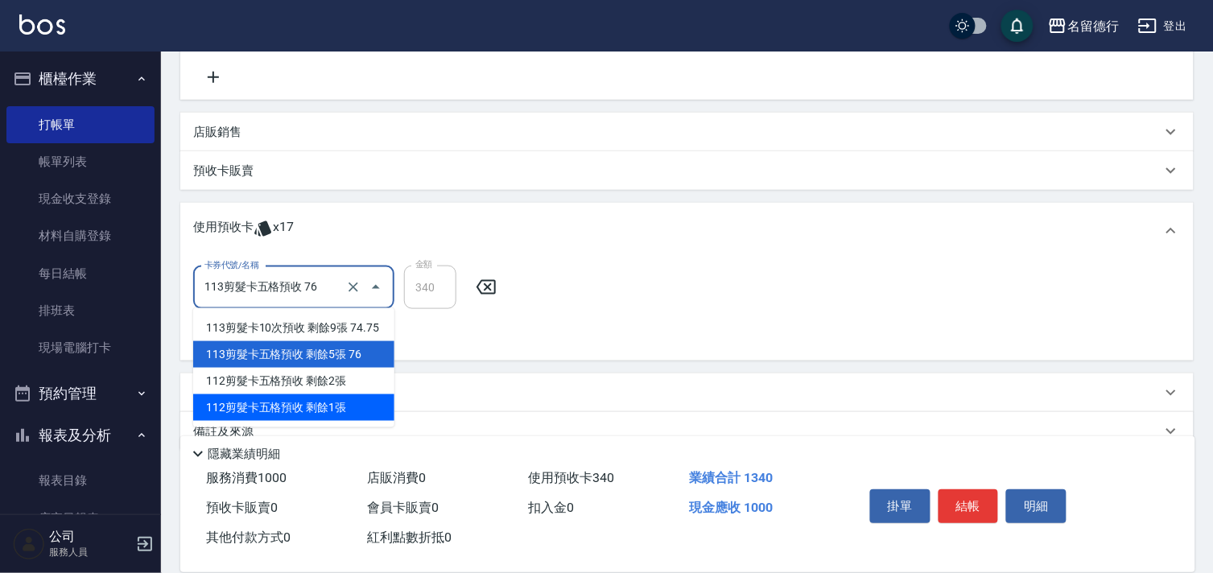
click at [303, 404] on div "112剪髮卡五格預收 剩餘1張" at bounding box center [293, 407] width 201 height 27
type input "112剪髮卡五格預收"
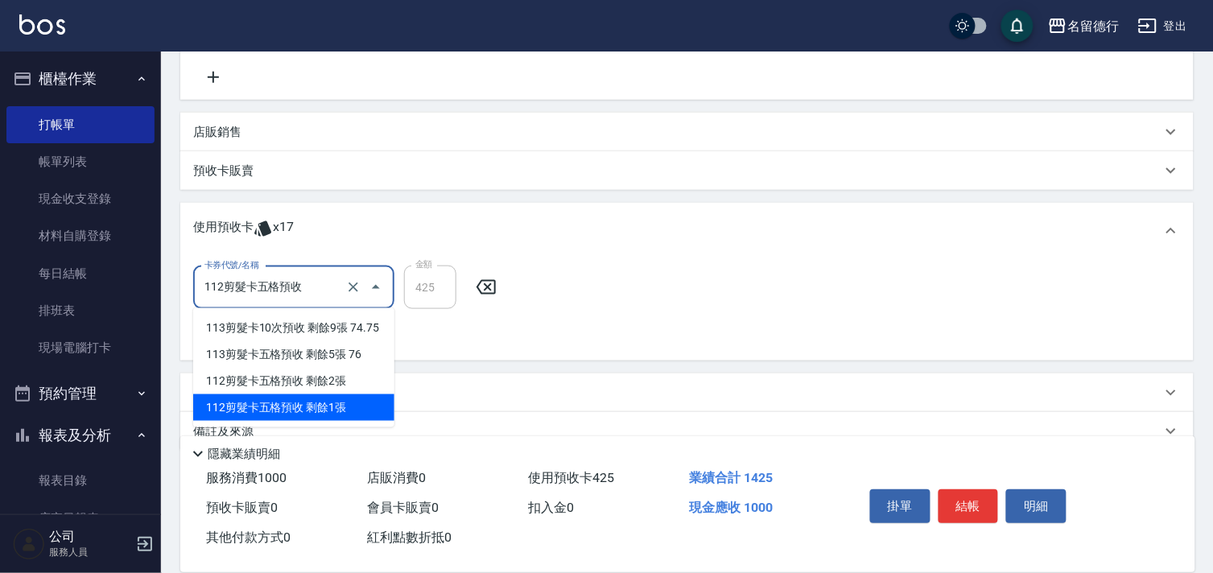
click at [290, 299] on input "112剪髮卡五格預收" at bounding box center [271, 288] width 142 height 28
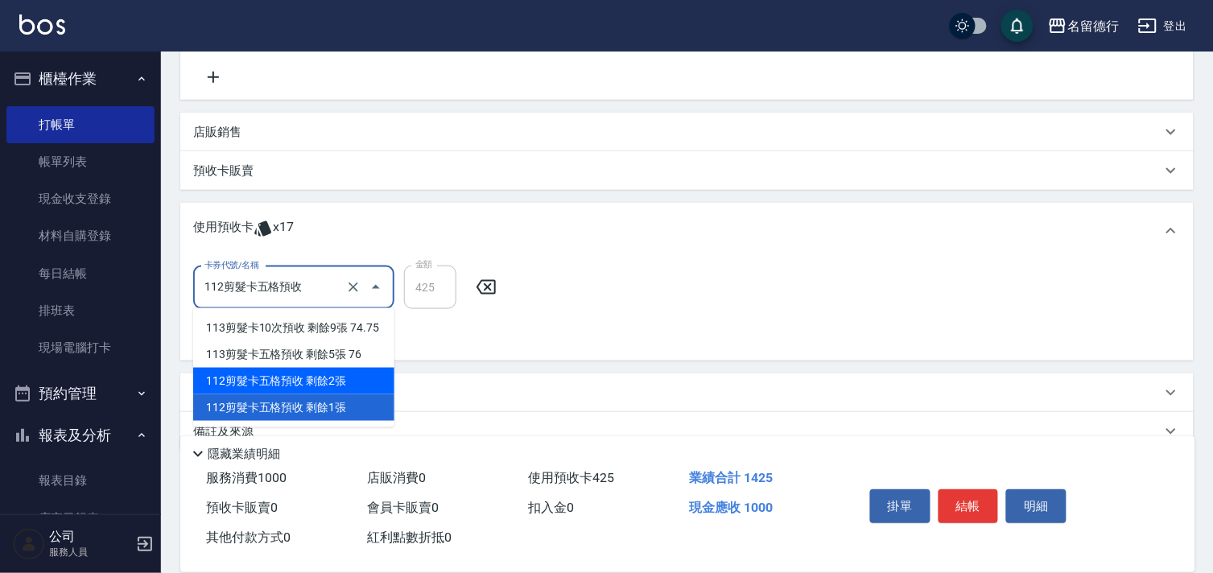
click at [304, 372] on div "112剪髮卡五格預收 剩餘2張" at bounding box center [293, 381] width 201 height 27
type input "340"
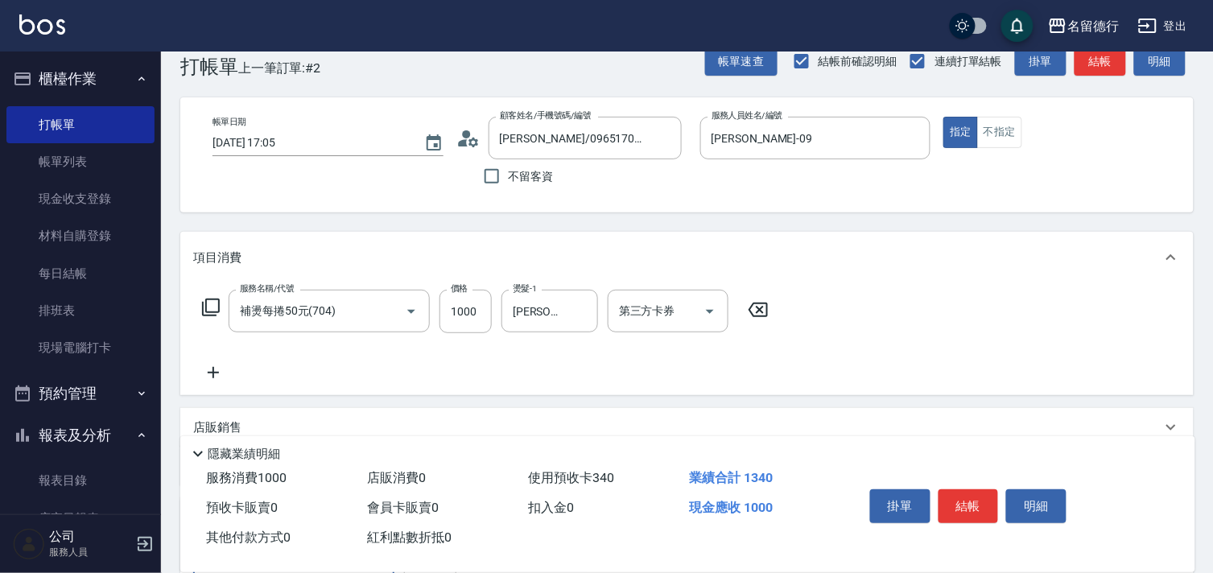
scroll to position [0, 0]
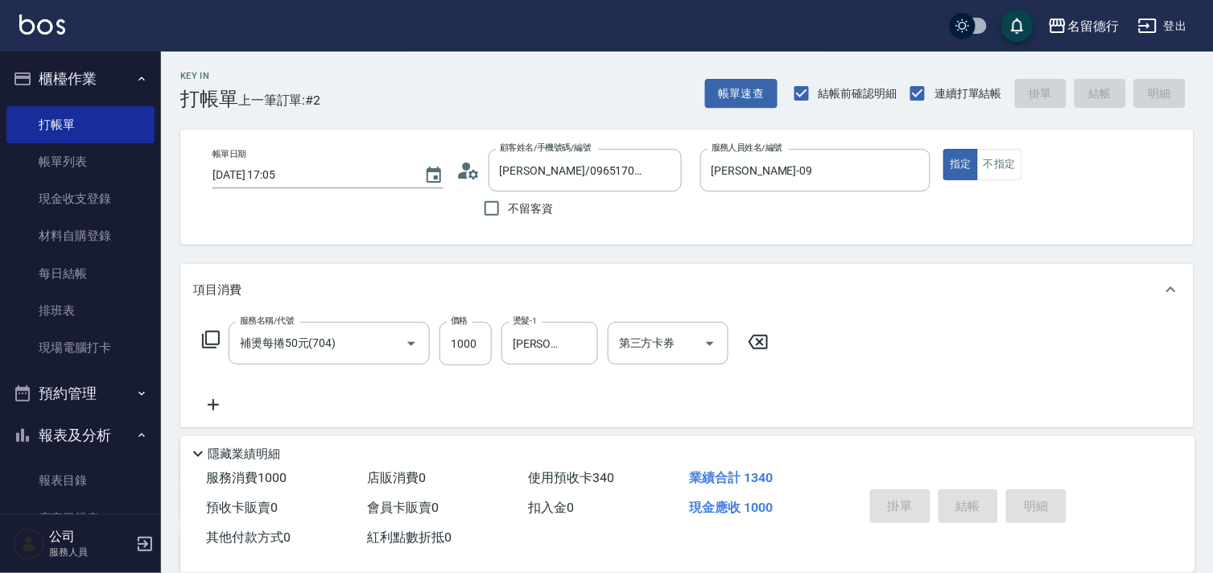
type input "[DATE] 17:06"
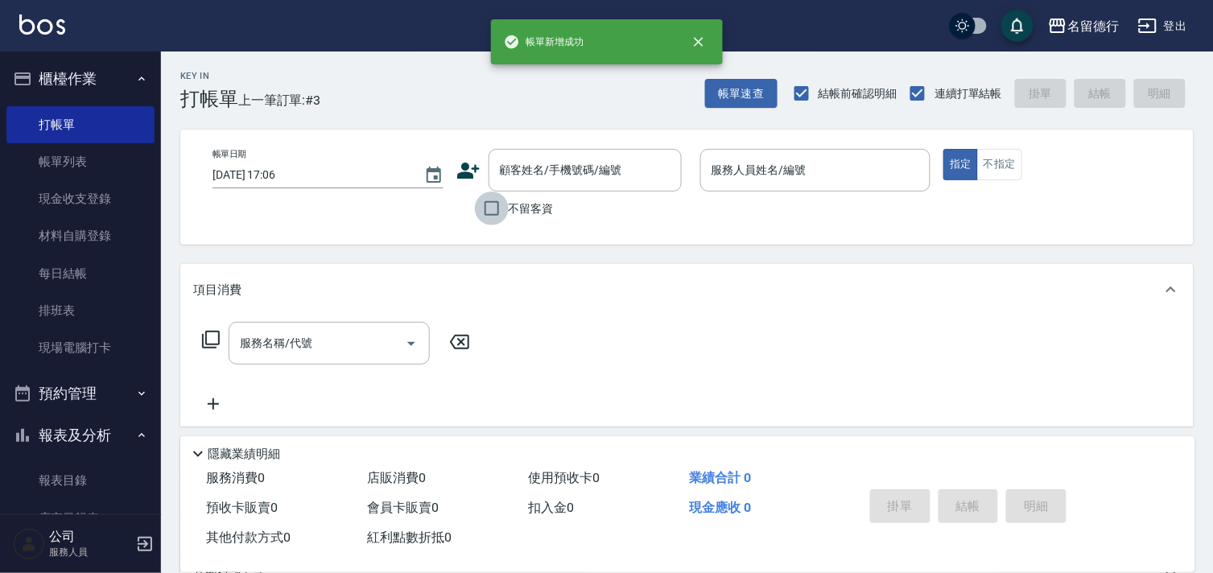
click at [496, 207] on input "不留客資" at bounding box center [492, 209] width 34 height 34
checkbox input "true"
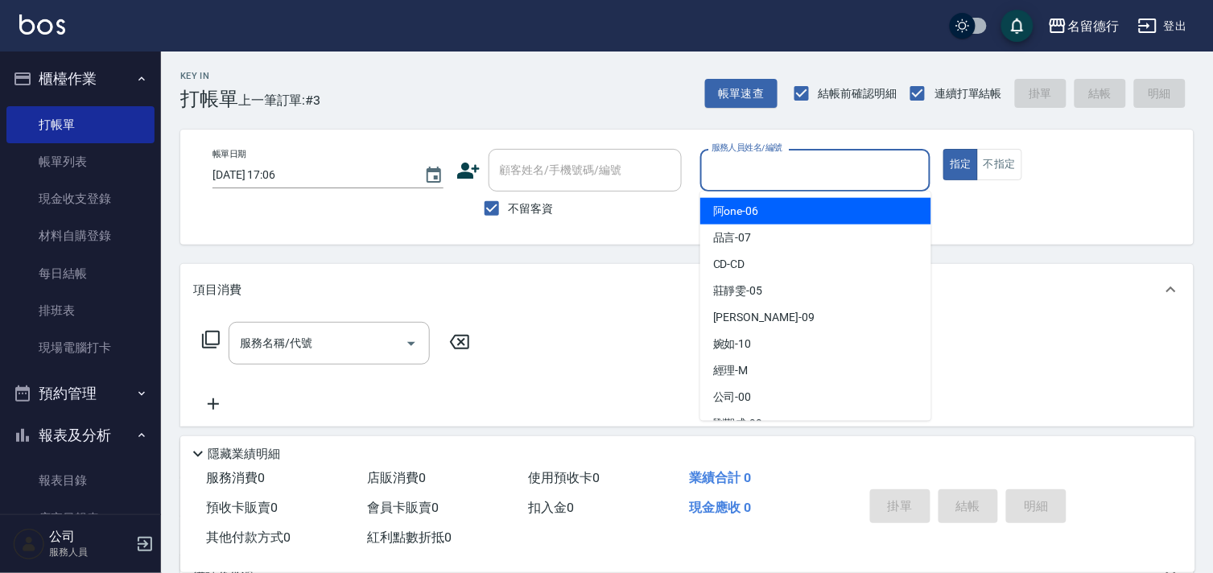
click at [736, 165] on input "服務人員姓名/編號" at bounding box center [815, 170] width 216 height 28
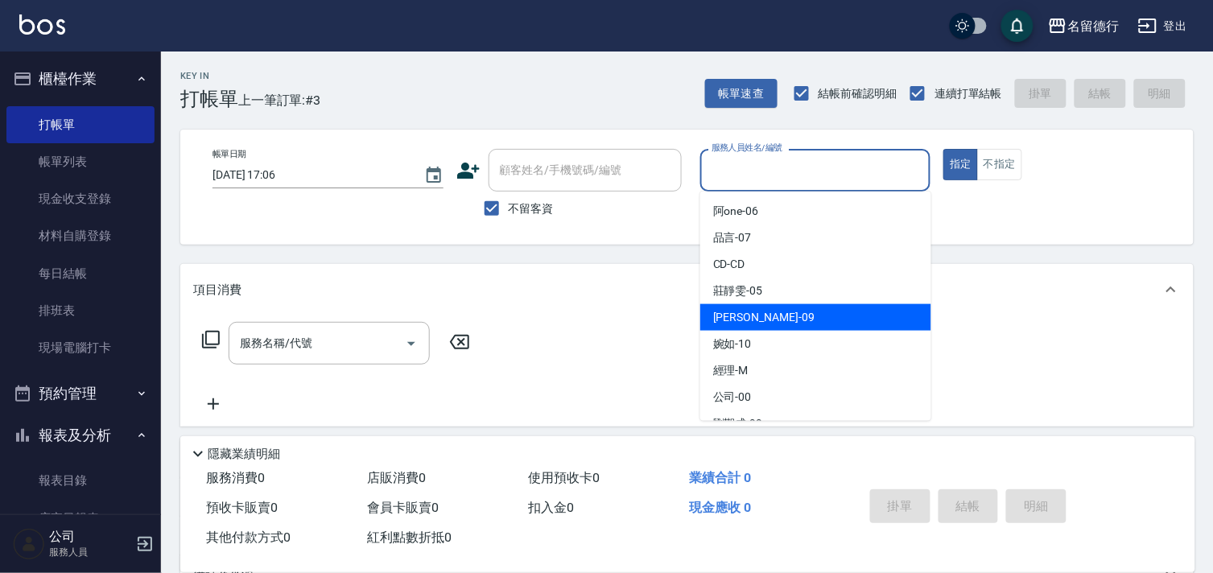
click at [733, 315] on span "[PERSON_NAME] -09" at bounding box center [763, 317] width 101 height 17
type input "[PERSON_NAME]-09"
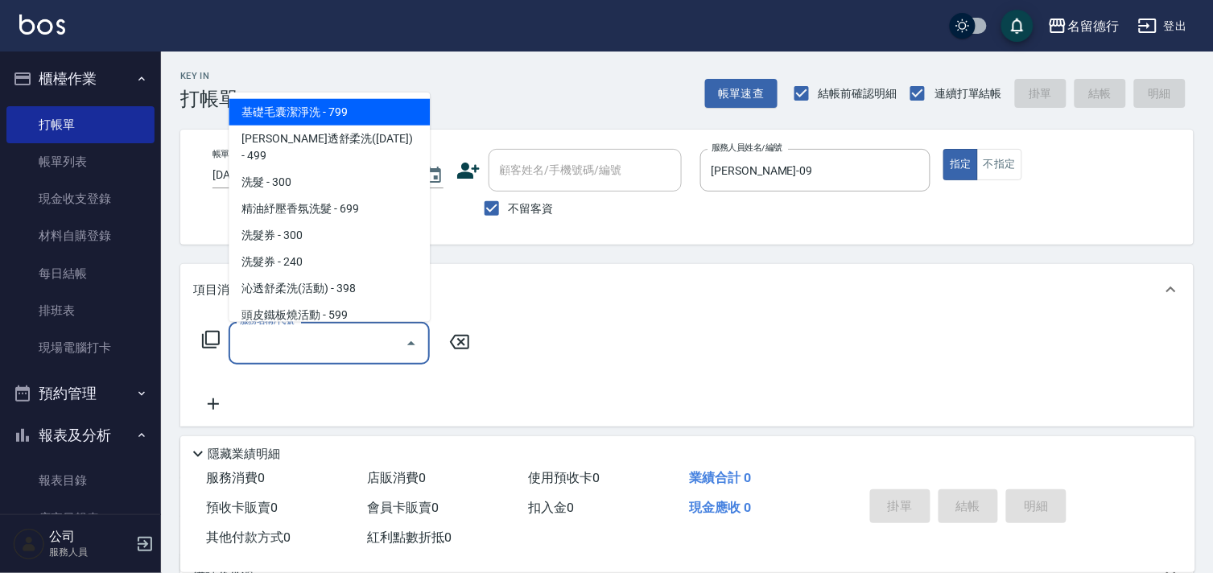
click at [338, 336] on input "服務名稱/代號" at bounding box center [317, 343] width 163 height 28
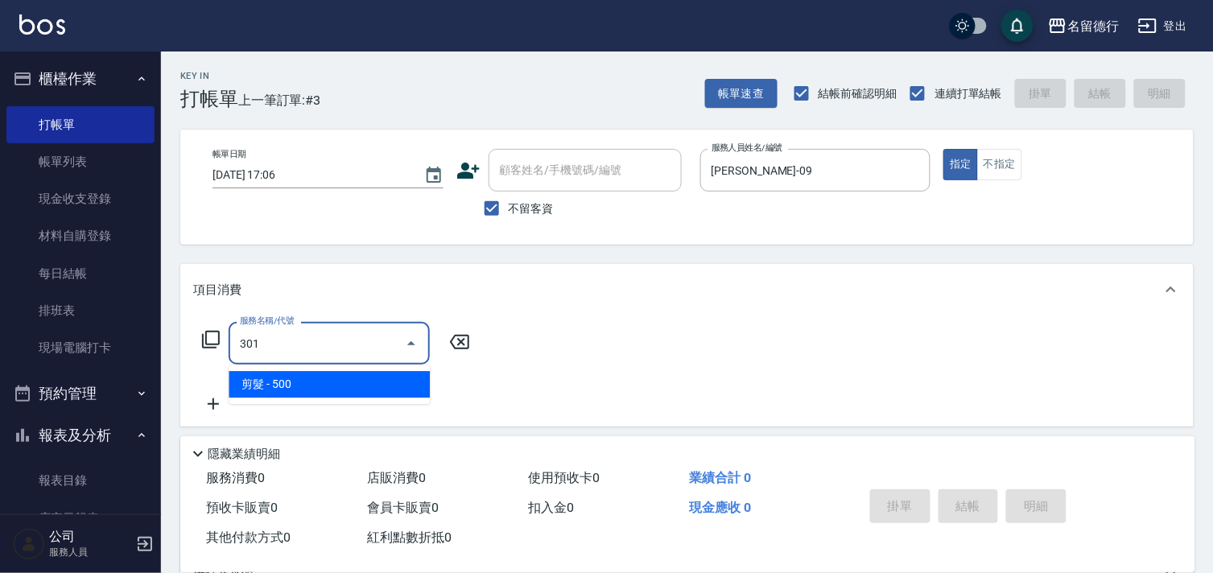
click at [314, 389] on span "剪髮 - 500" at bounding box center [329, 384] width 201 height 27
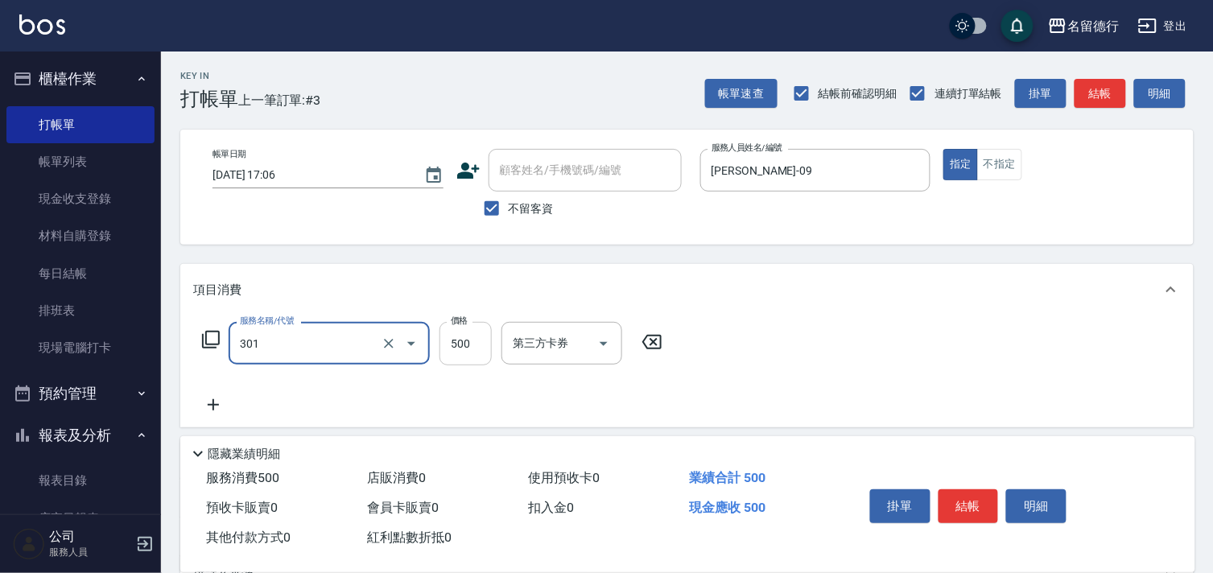
type input "剪髮(301)"
click at [459, 344] on input "500" at bounding box center [465, 343] width 52 height 43
type input "400"
